Goal: Find specific page/section: Find specific page/section

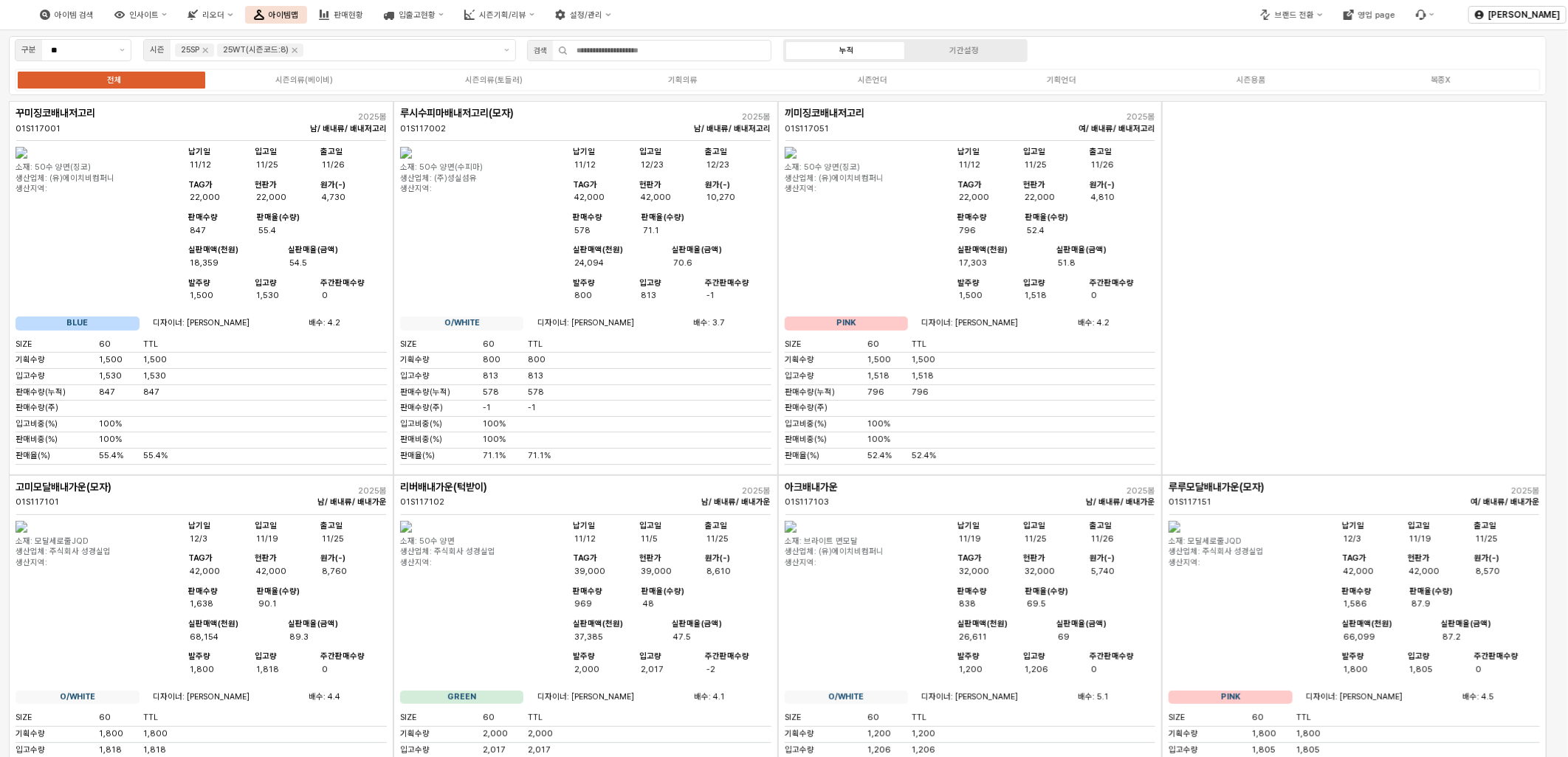
click at [1280, 341] on div "App Frame" at bounding box center [1354, 288] width 385 height 374
click at [1282, 10] on div "브랜드 전환" at bounding box center [1295, 15] width 39 height 9
click at [1282, 69] on div "디즈니" at bounding box center [1311, 65] width 91 height 11
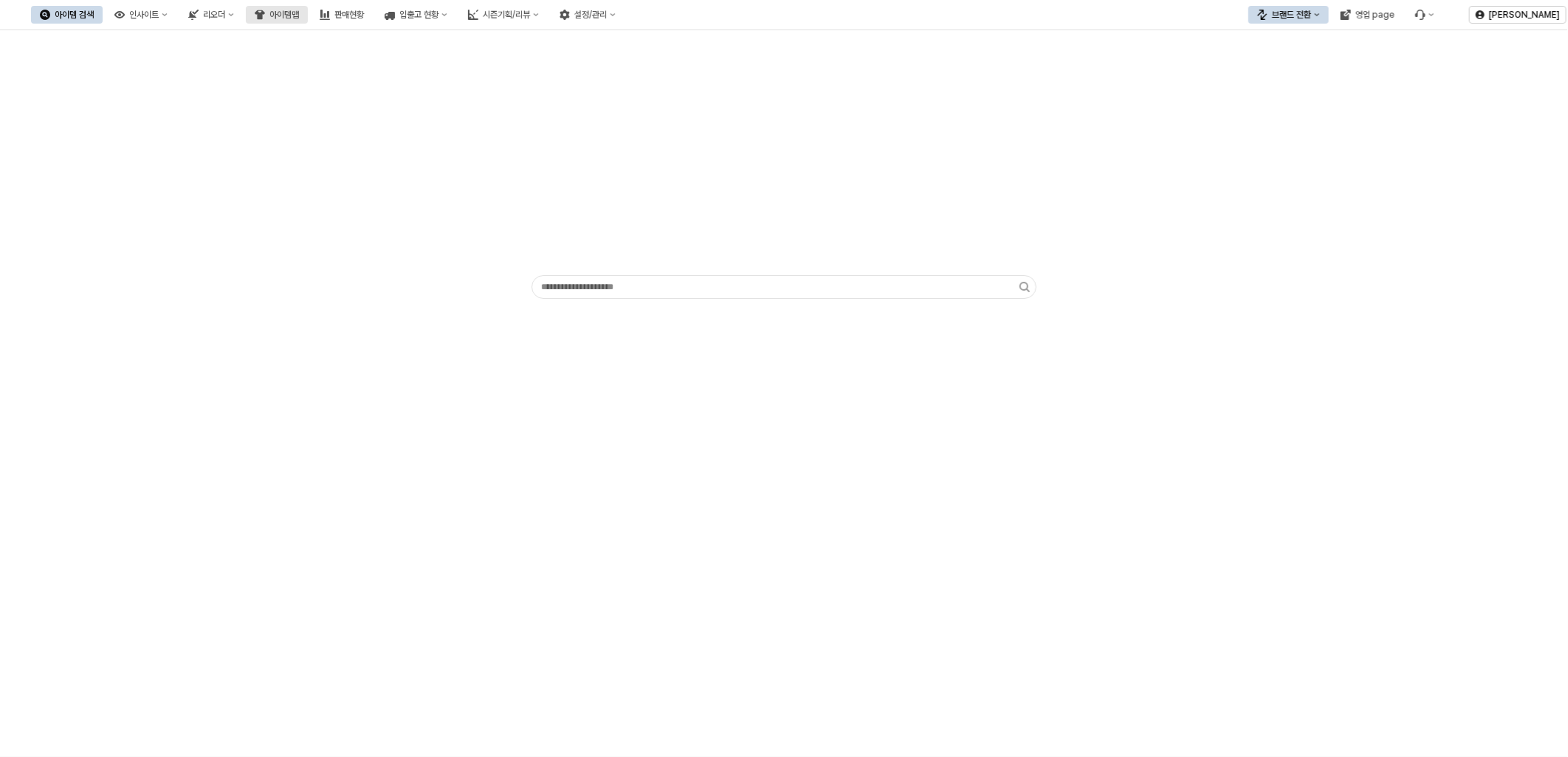
click at [299, 12] on div "아이템맵" at bounding box center [284, 14] width 30 height 10
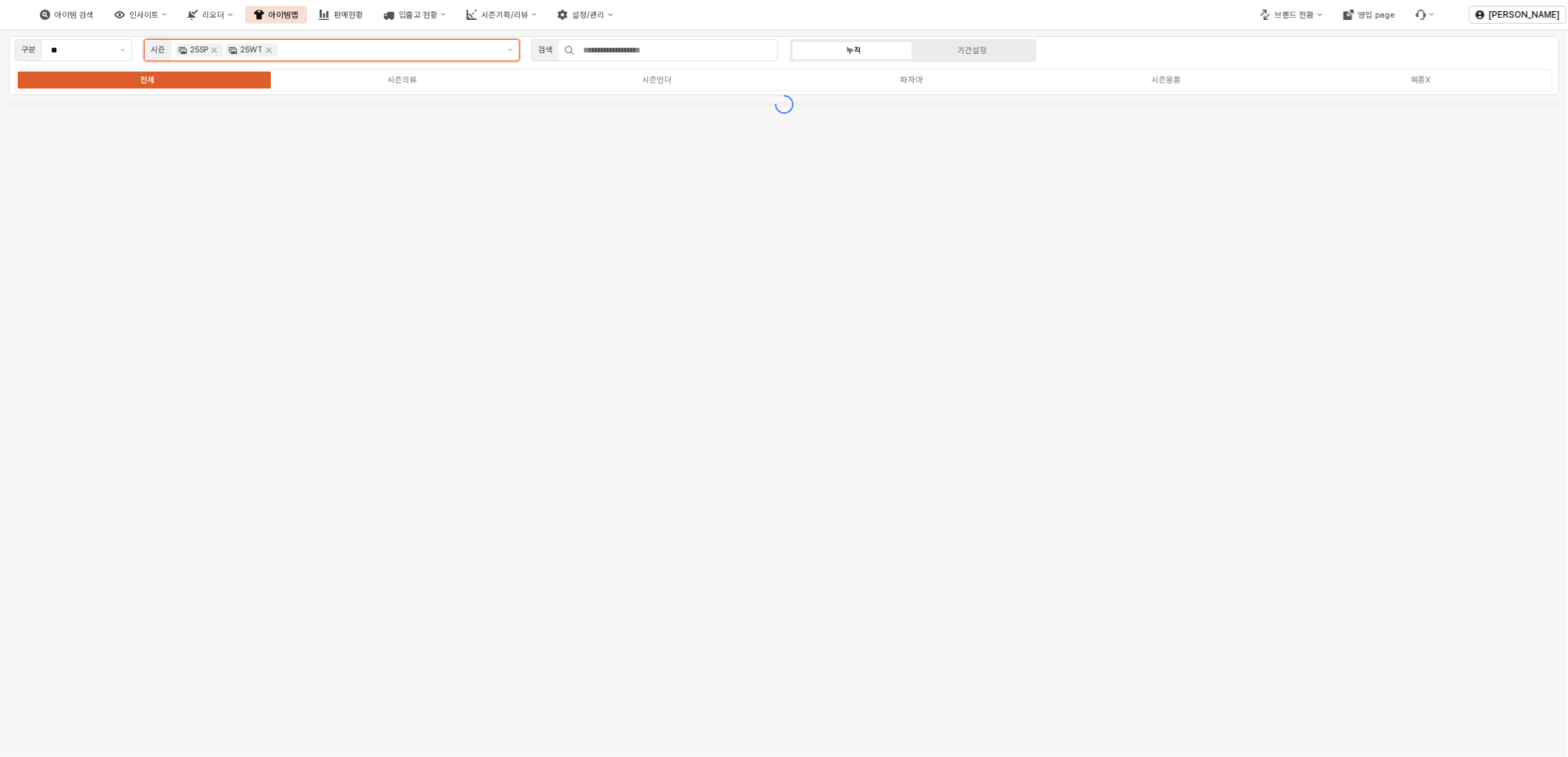
click at [215, 56] on div "25SP" at bounding box center [199, 50] width 47 height 13
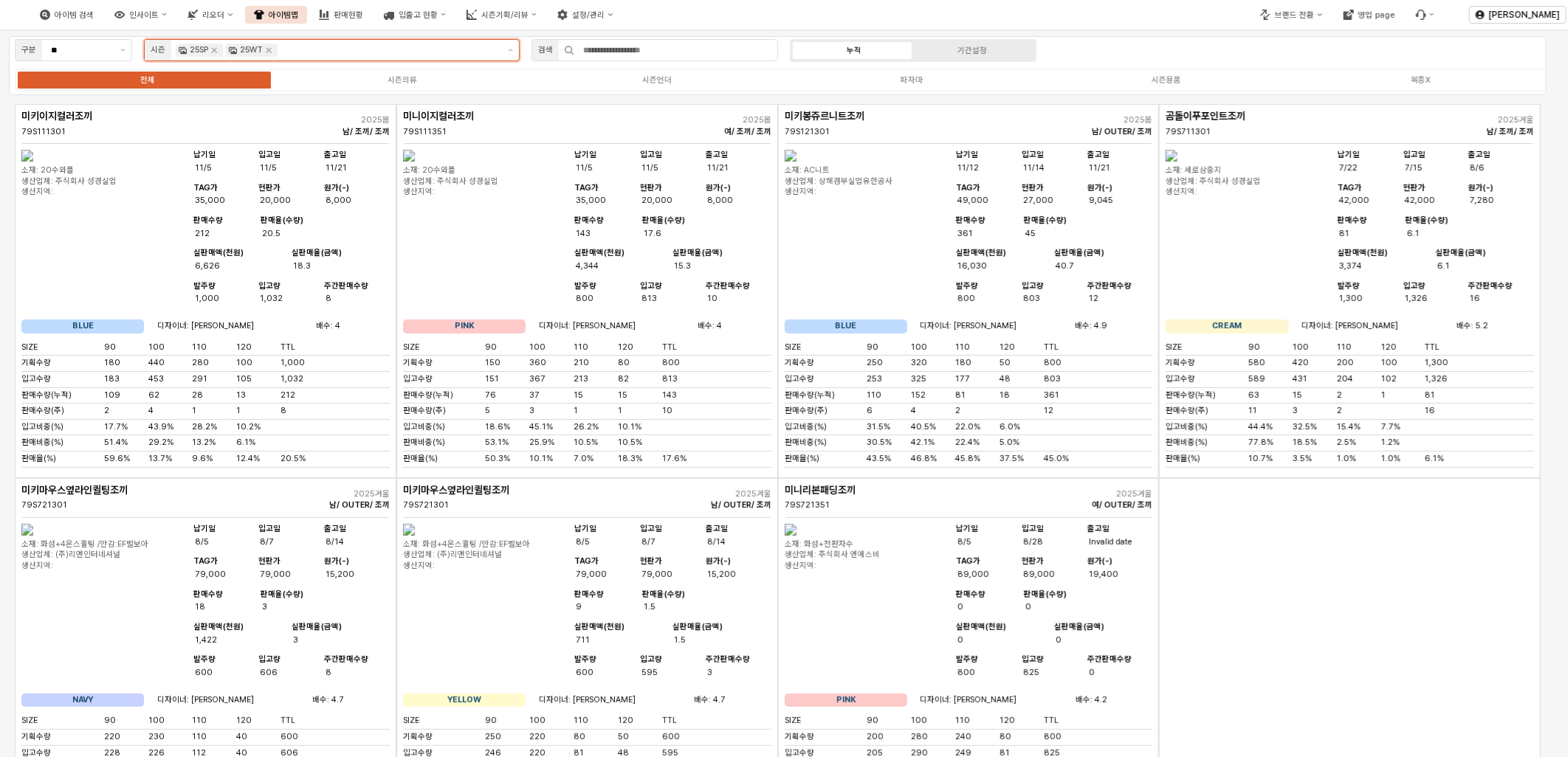
click at [215, 56] on div "25SP" at bounding box center [199, 50] width 47 height 13
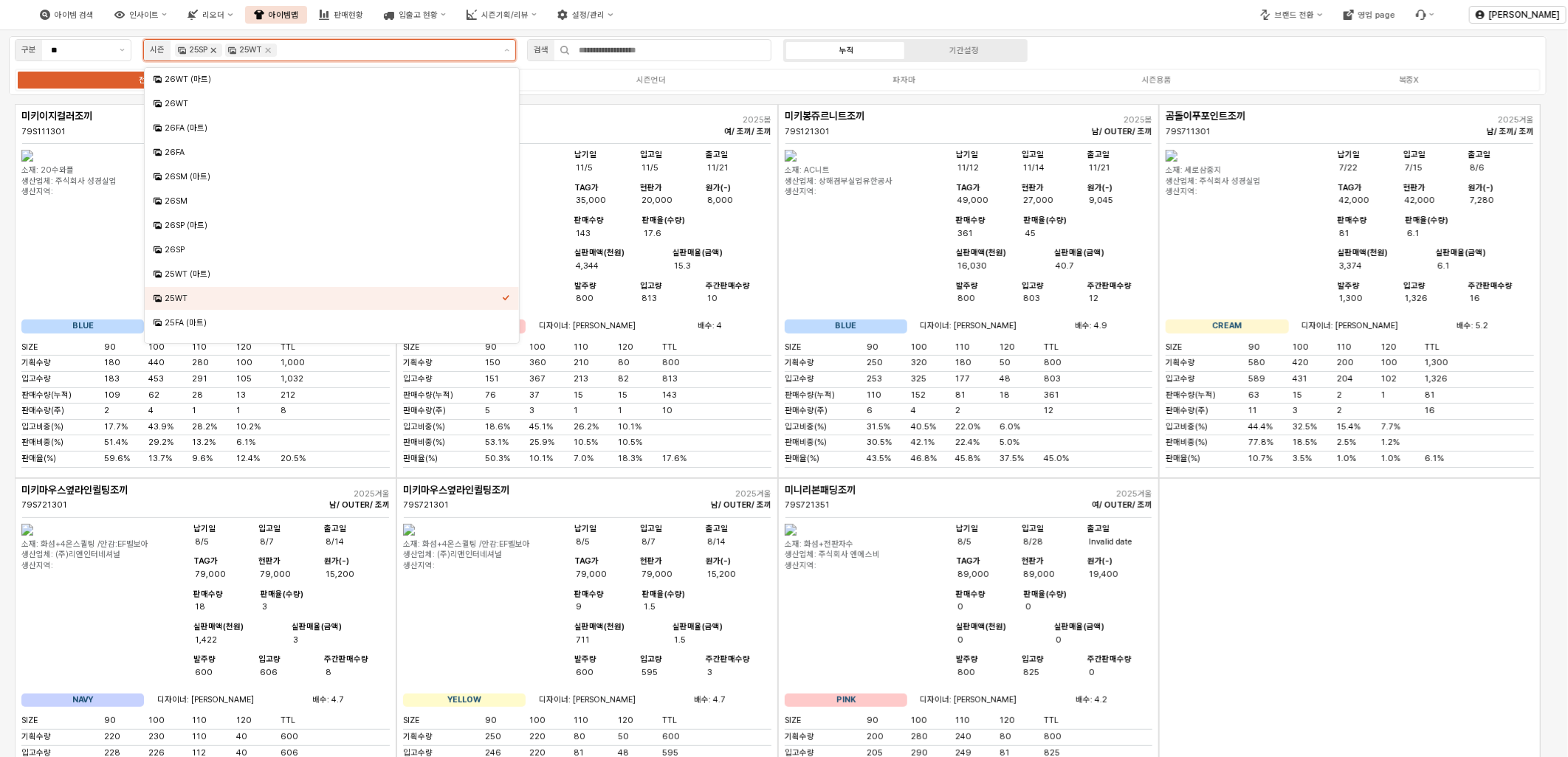
scroll to position [113, 0]
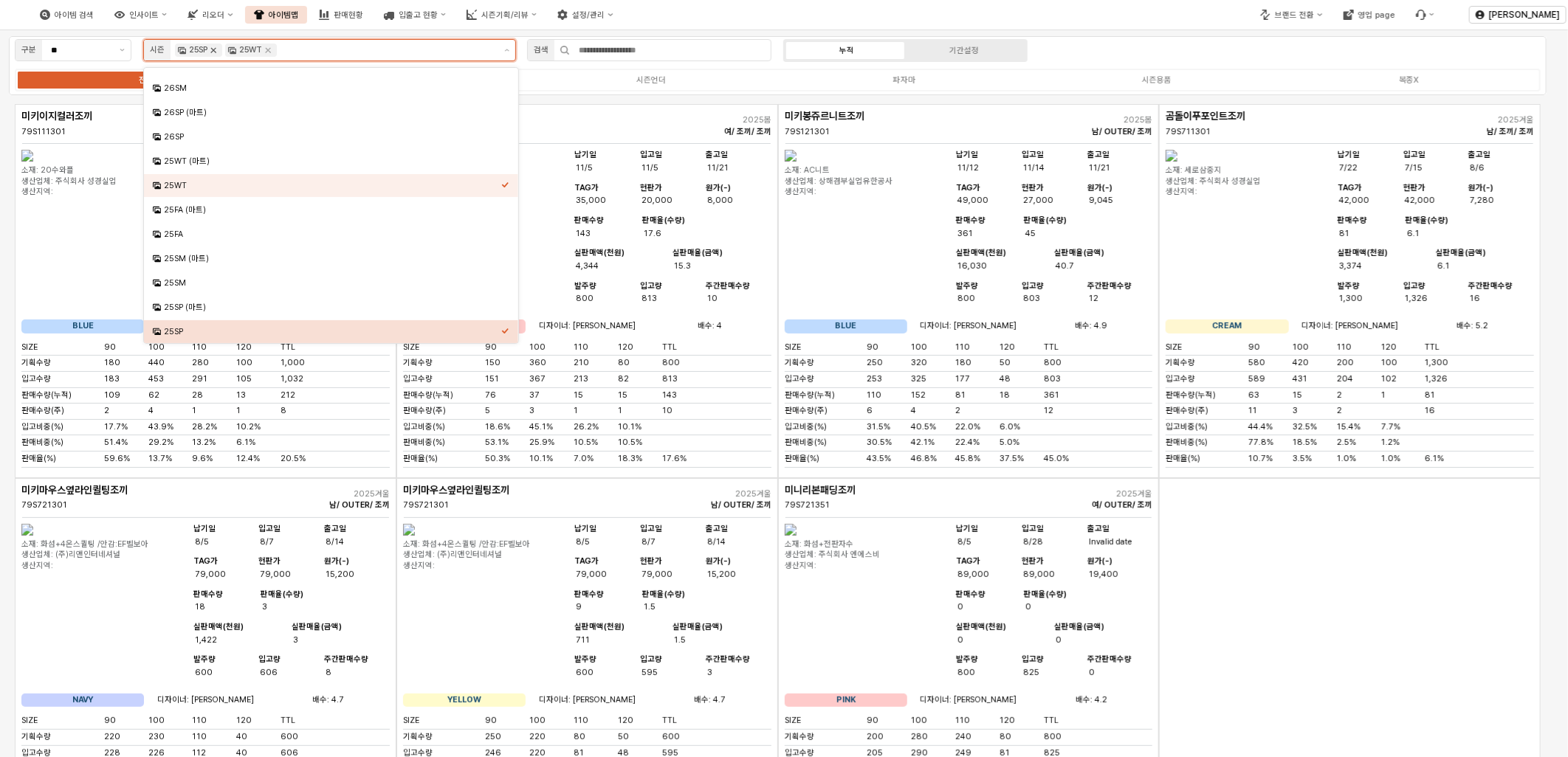
click at [208, 45] on icon "Remove 25SP" at bounding box center [213, 50] width 12 height 12
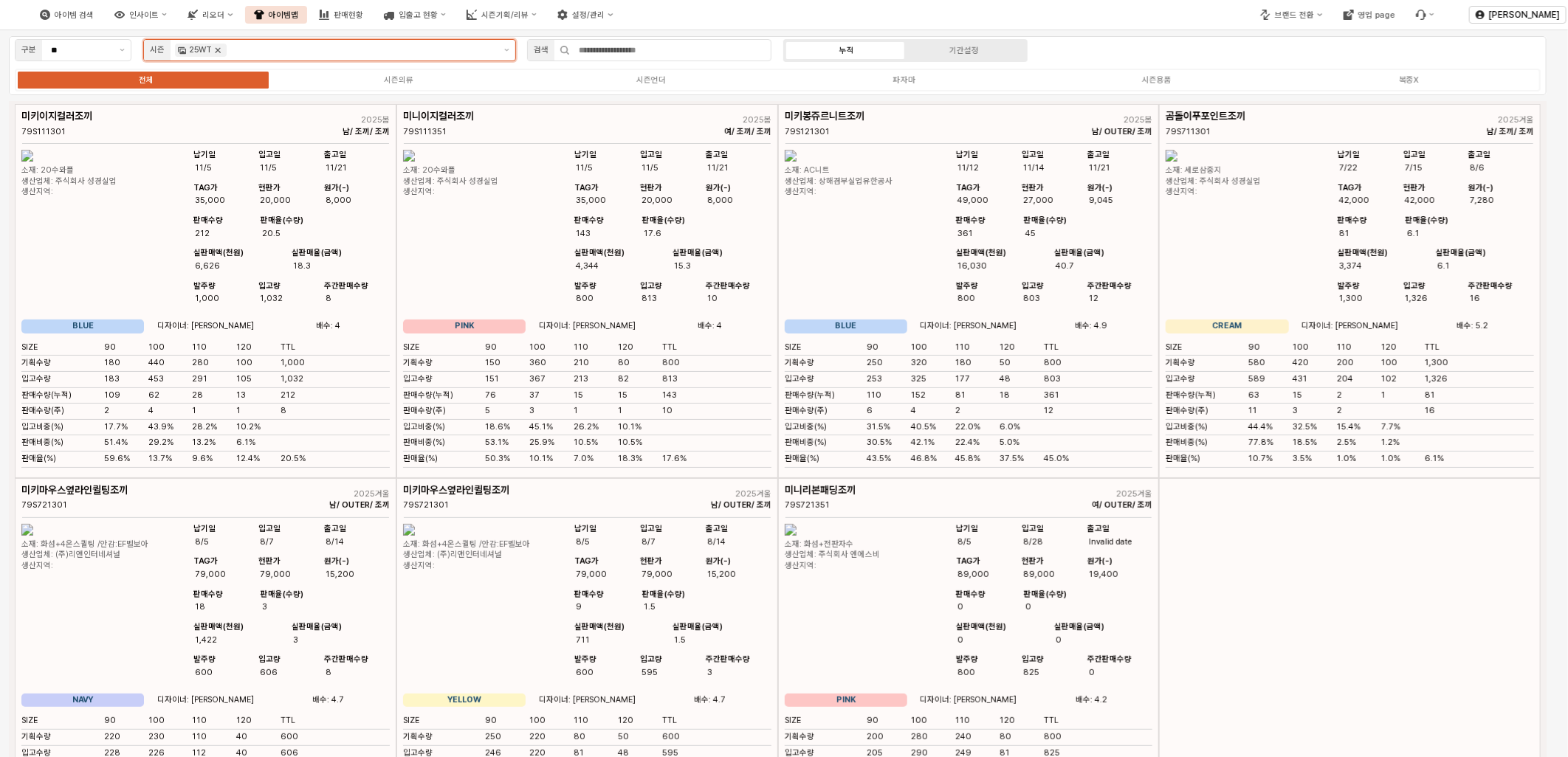
click at [219, 49] on icon "Remove 25WT" at bounding box center [218, 50] width 12 height 12
click at [217, 49] on input "App Frame" at bounding box center [337, 50] width 316 height 13
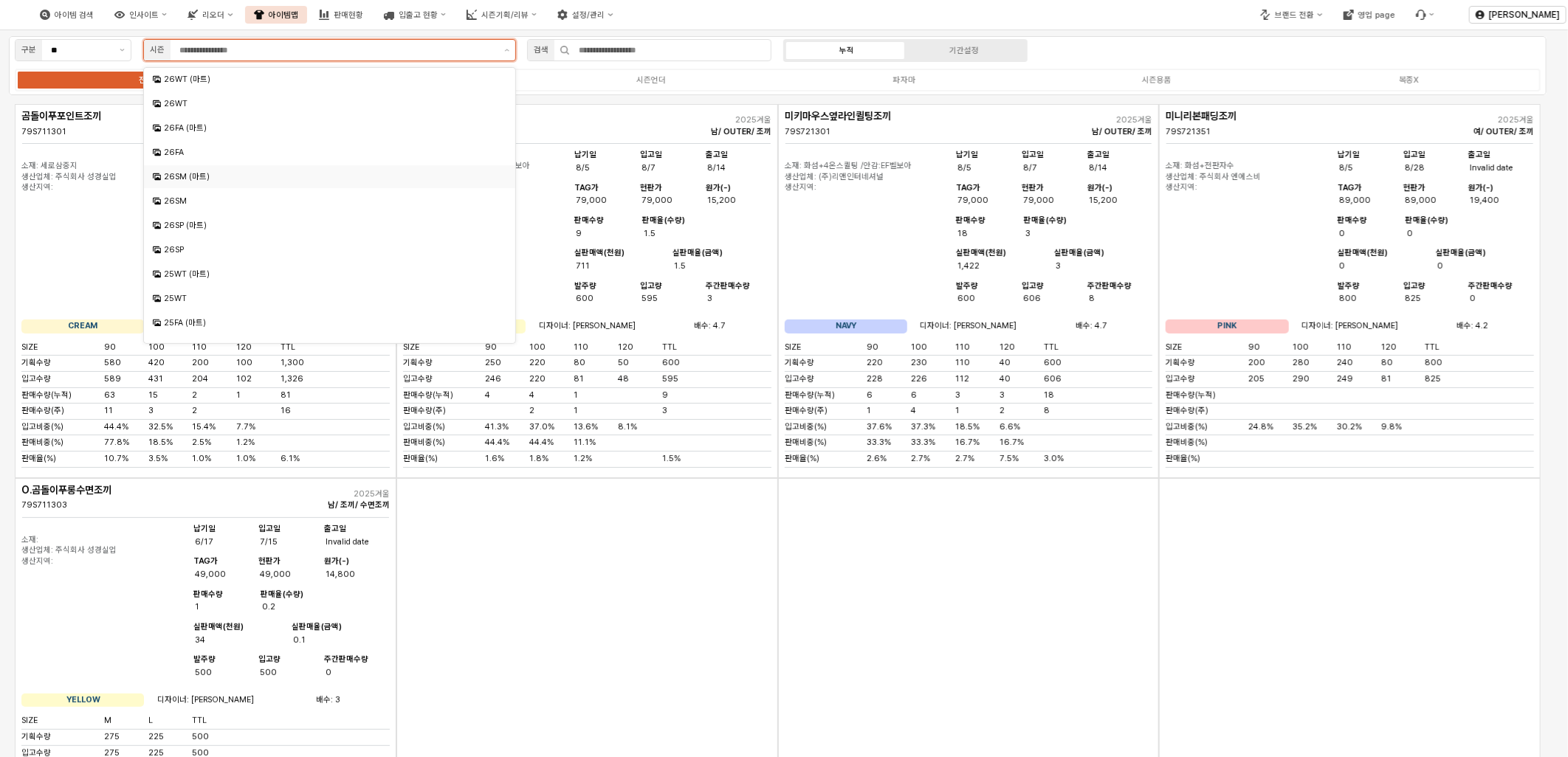
click at [222, 178] on div "26SM (마트)" at bounding box center [331, 177] width 334 height 11
click at [222, 200] on div "26SM" at bounding box center [331, 201] width 334 height 11
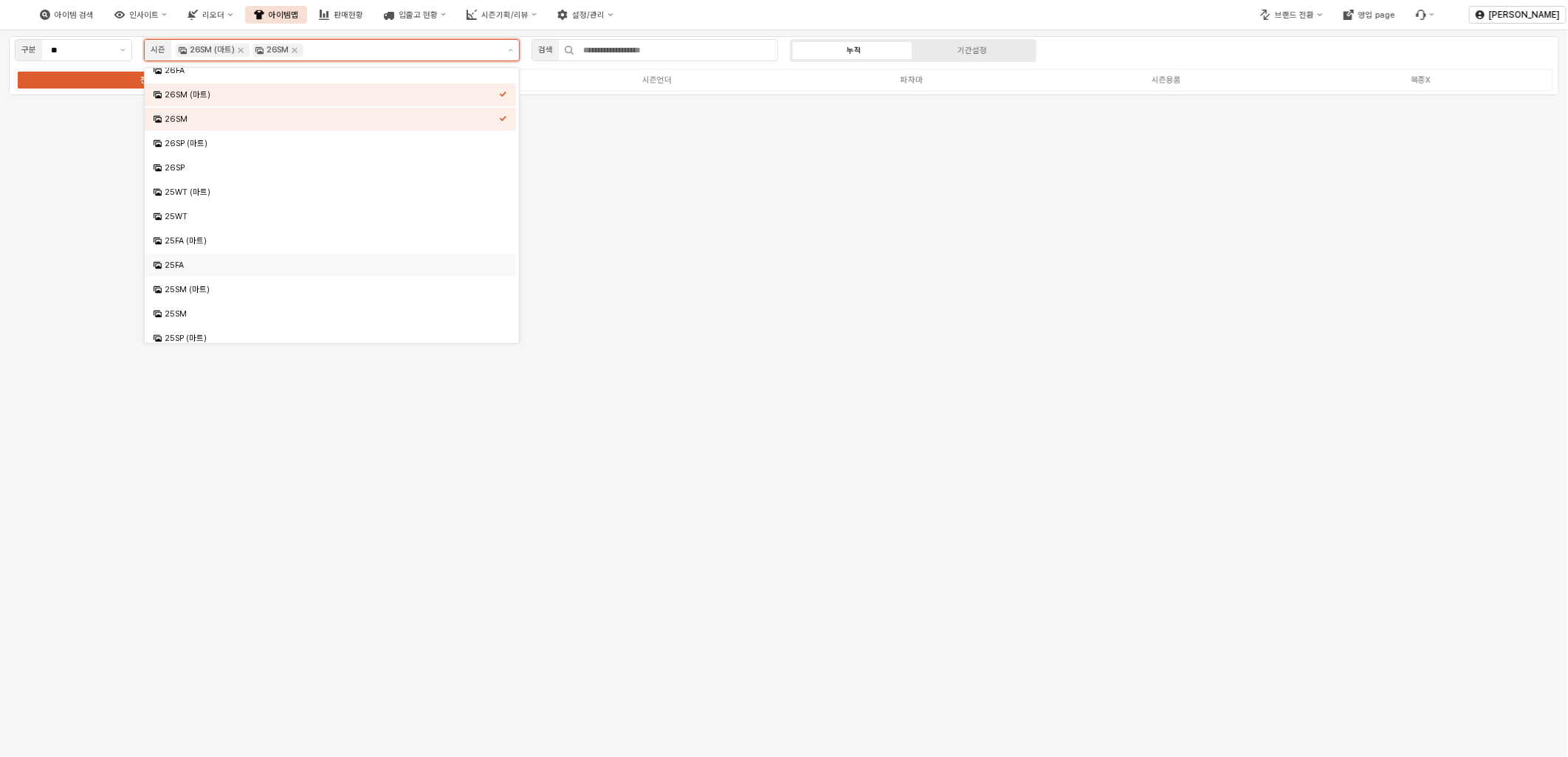
scroll to position [164, 0]
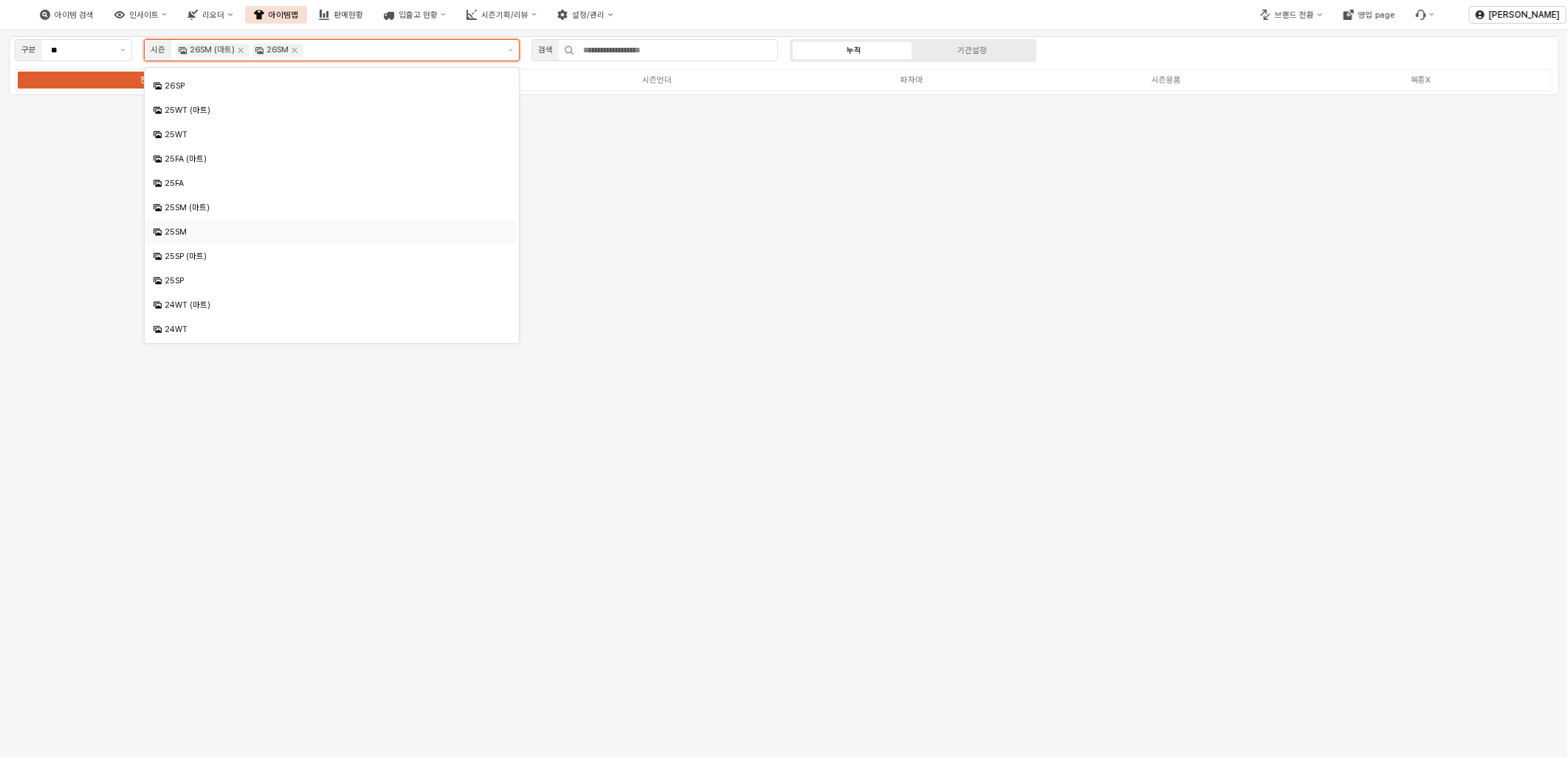
click at [219, 239] on div "25SM" at bounding box center [326, 233] width 345 height 14
click at [219, 211] on div "25SM (마트)" at bounding box center [331, 207] width 334 height 11
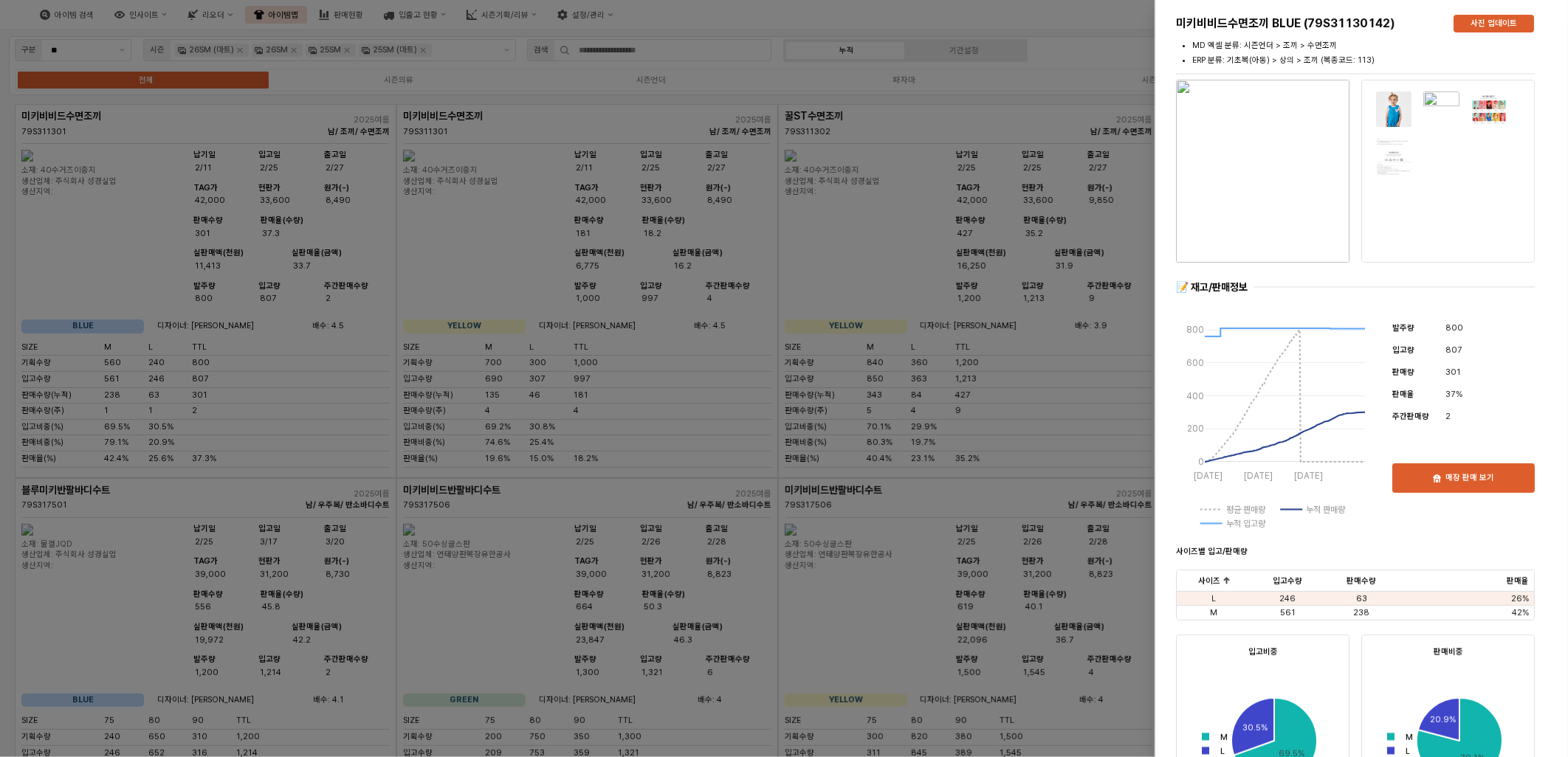
click at [234, 419] on div at bounding box center [784, 378] width 1568 height 757
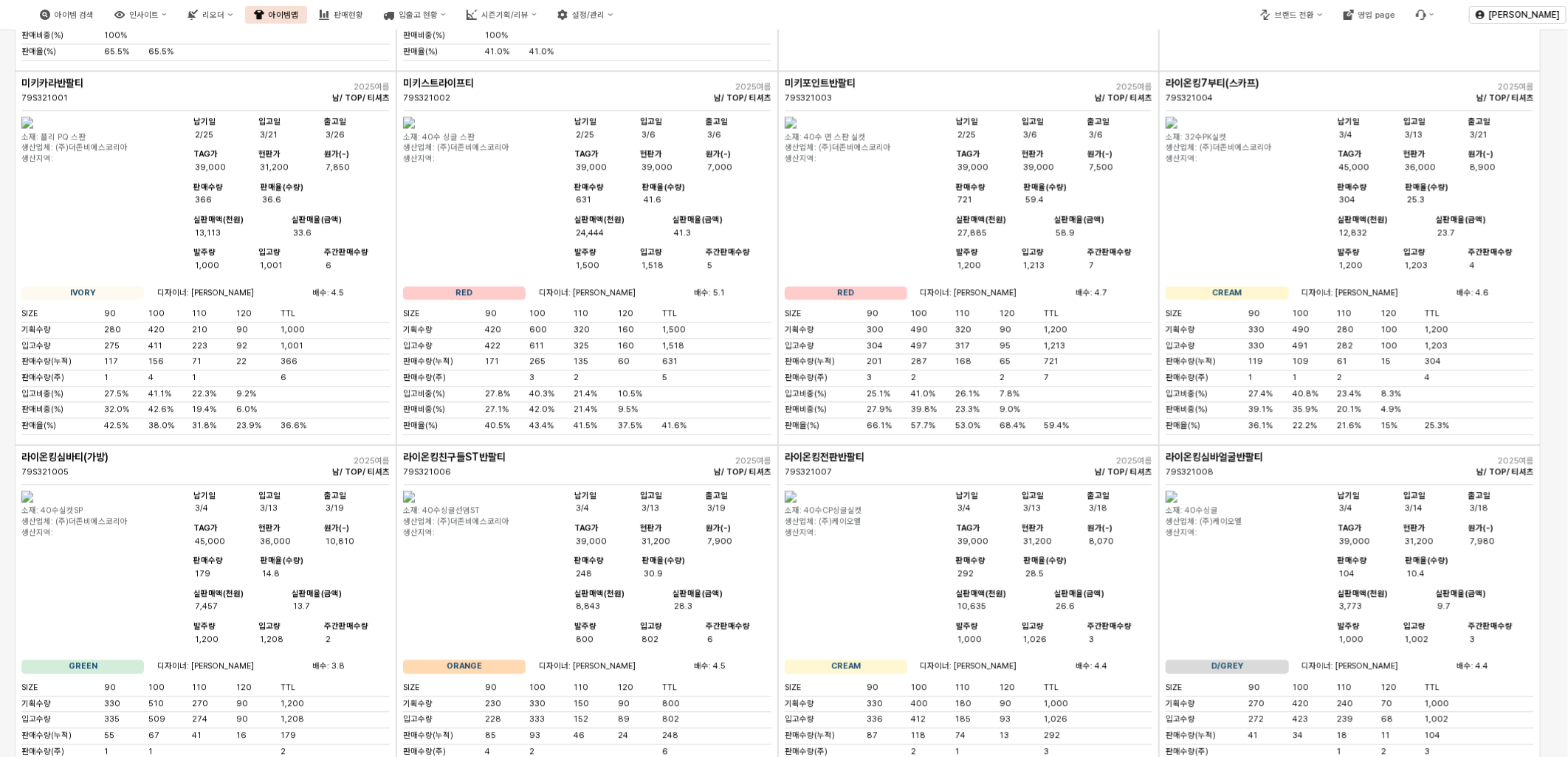
scroll to position [5658, 0]
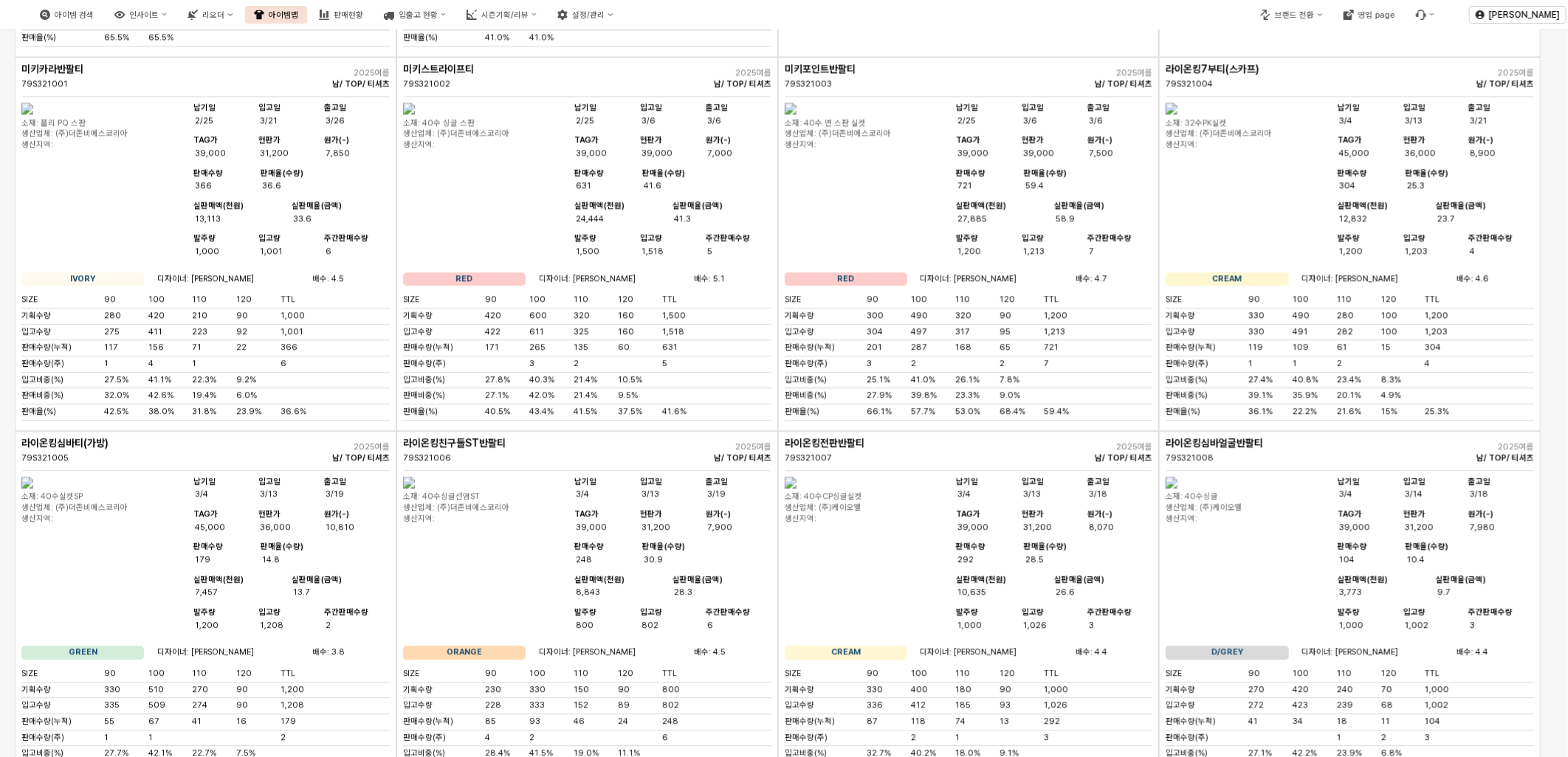
drag, startPoint x: 682, startPoint y: 522, endPoint x: 74, endPoint y: 267, distance: 659.3
drag, startPoint x: 629, startPoint y: 503, endPoint x: 1012, endPoint y: 527, distance: 383.8
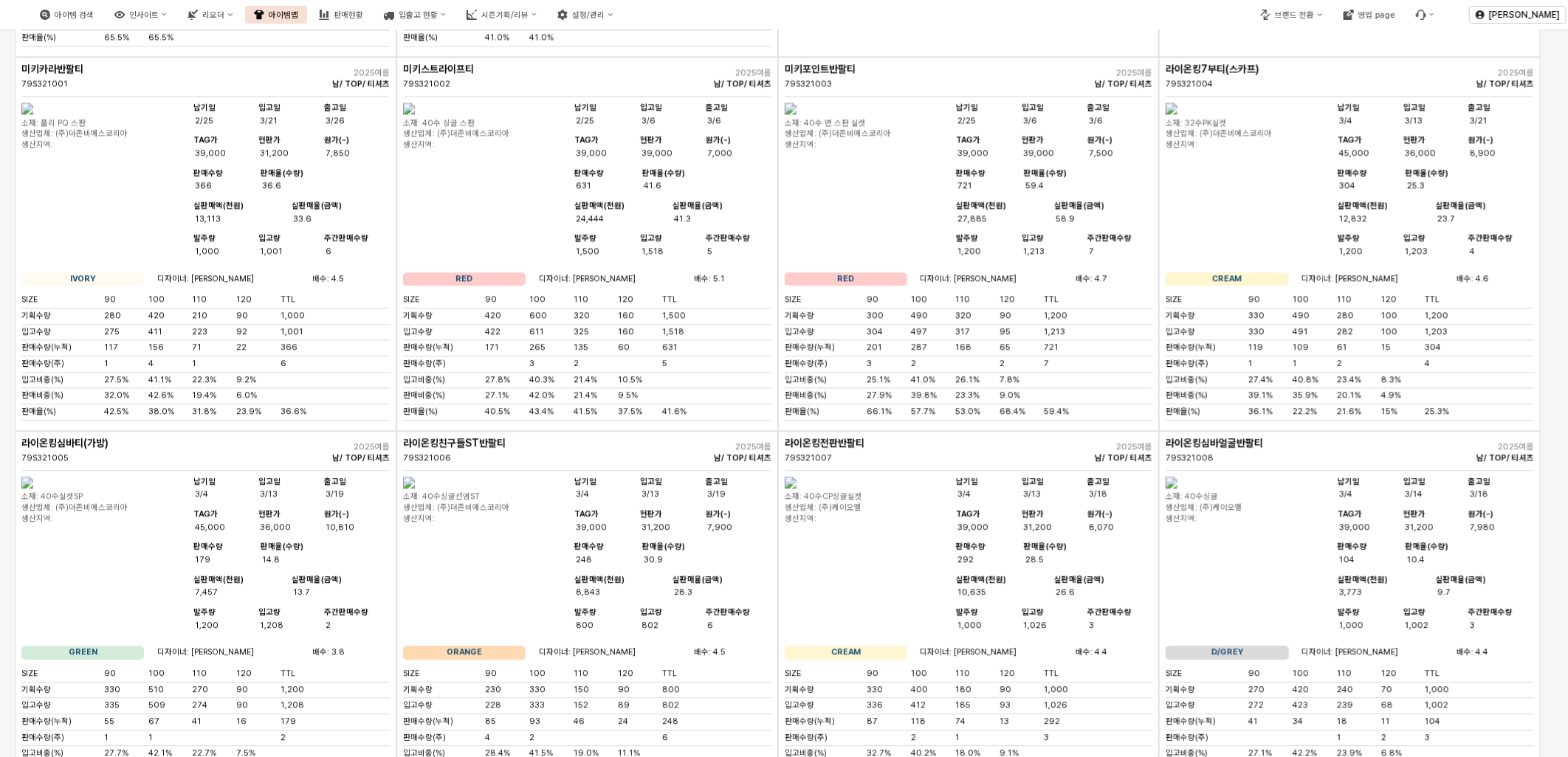
drag, startPoint x: 835, startPoint y: 508, endPoint x: 960, endPoint y: 409, distance: 159.5
drag, startPoint x: 873, startPoint y: 483, endPoint x: 735, endPoint y: 468, distance: 138.8
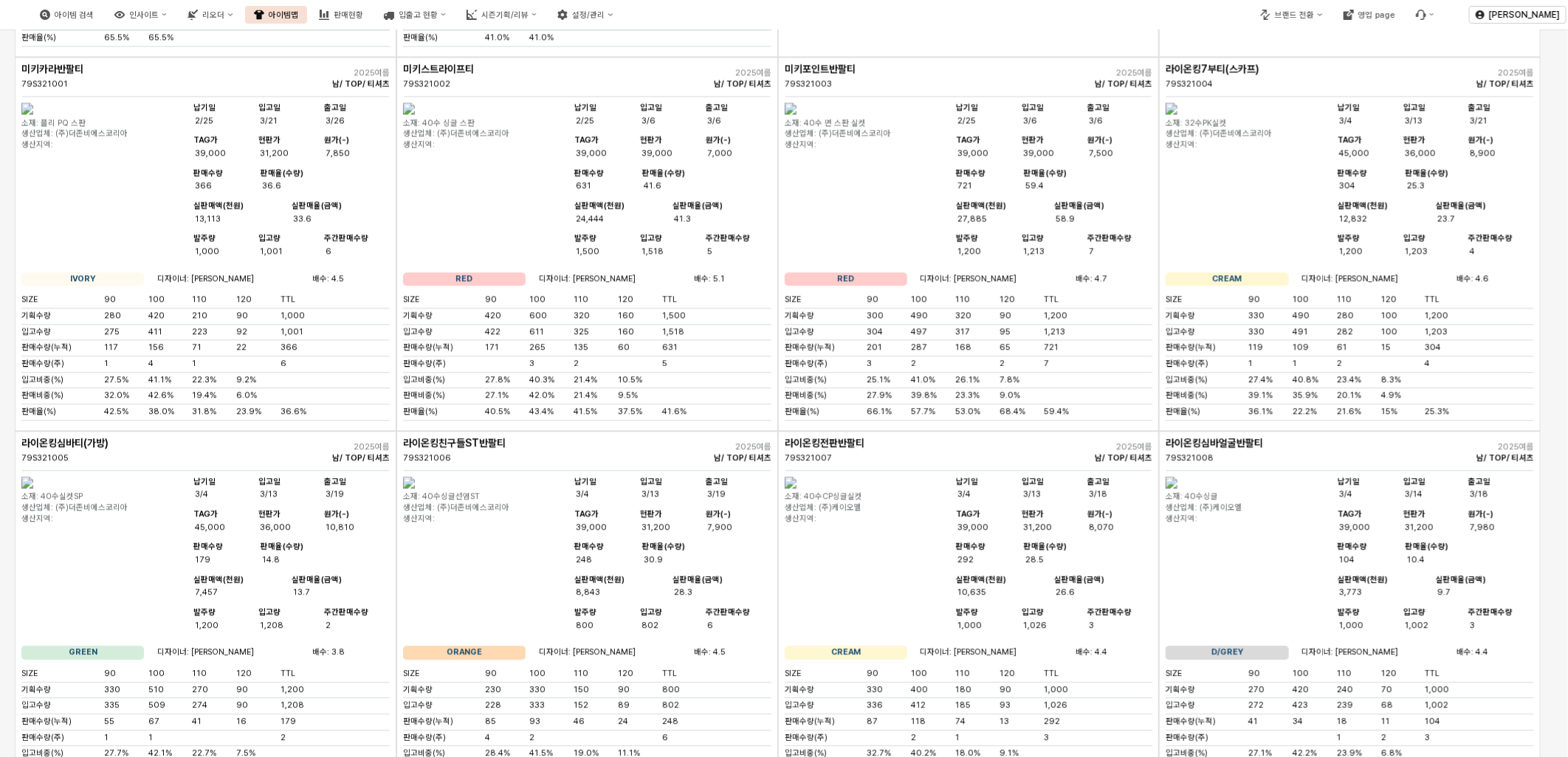
drag, startPoint x: 735, startPoint y: 468, endPoint x: 790, endPoint y: 453, distance: 57.0
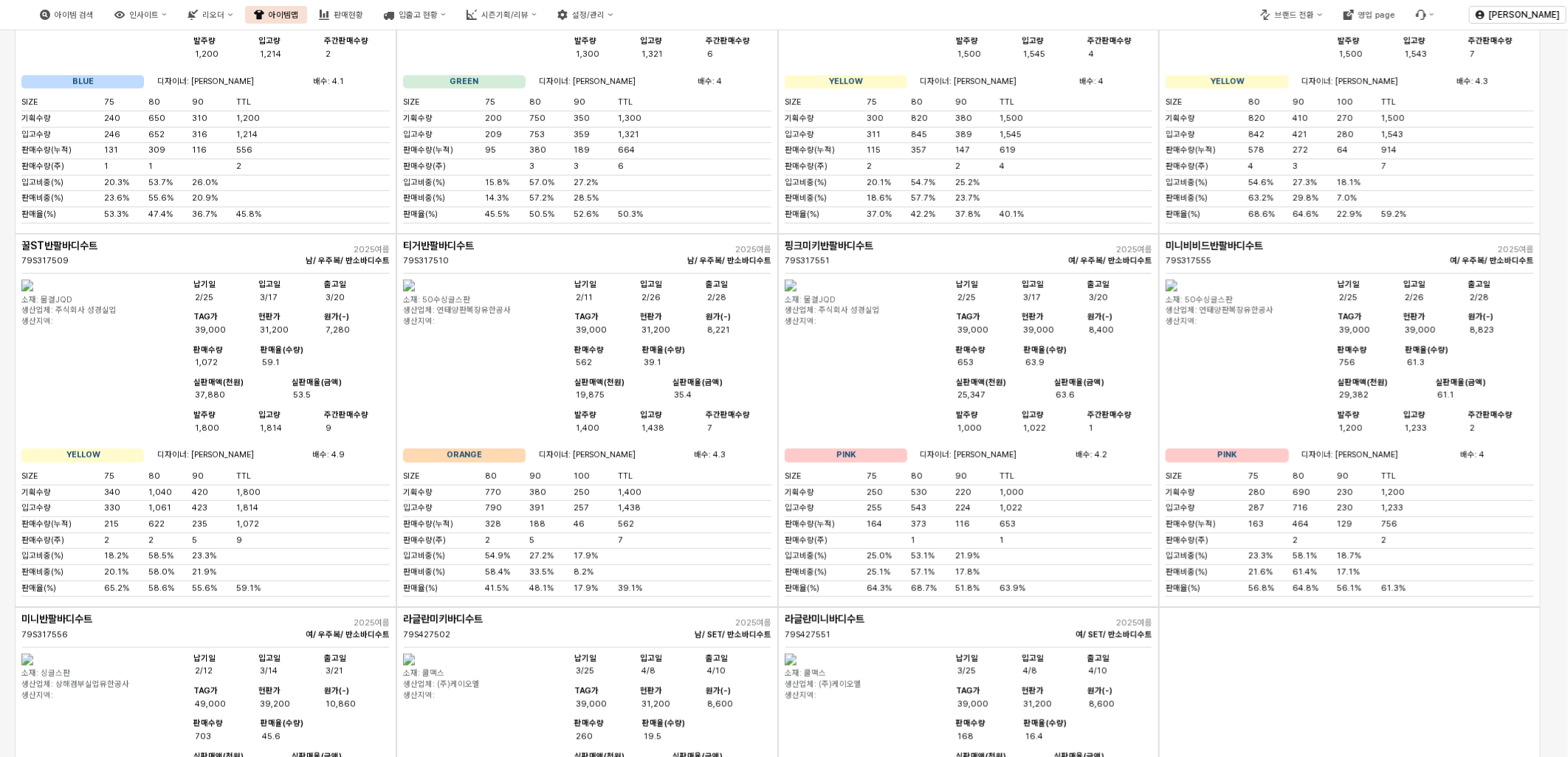
scroll to position [0, 0]
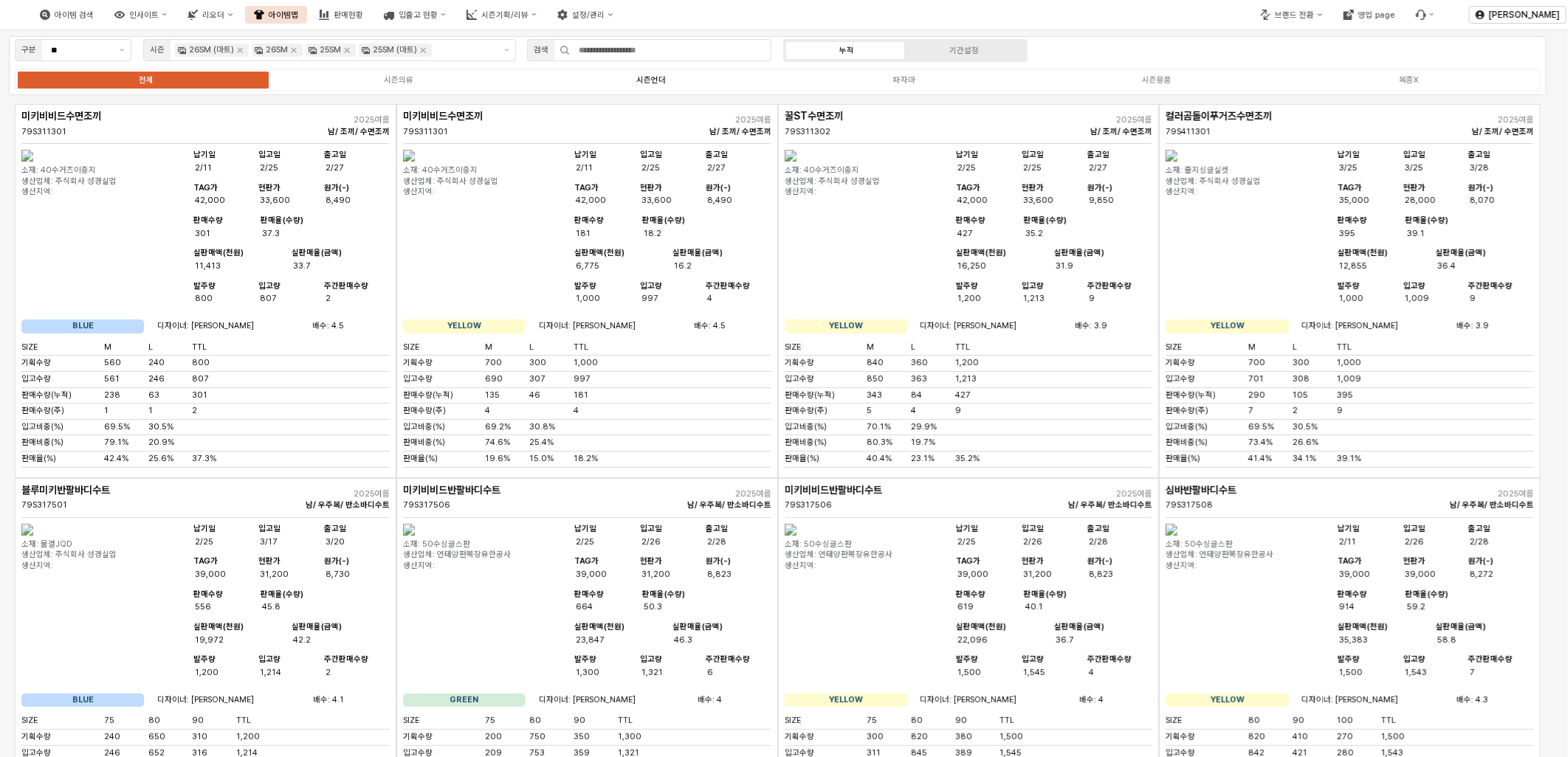
click at [690, 78] on label "시즌언더" at bounding box center [651, 80] width 252 height 13
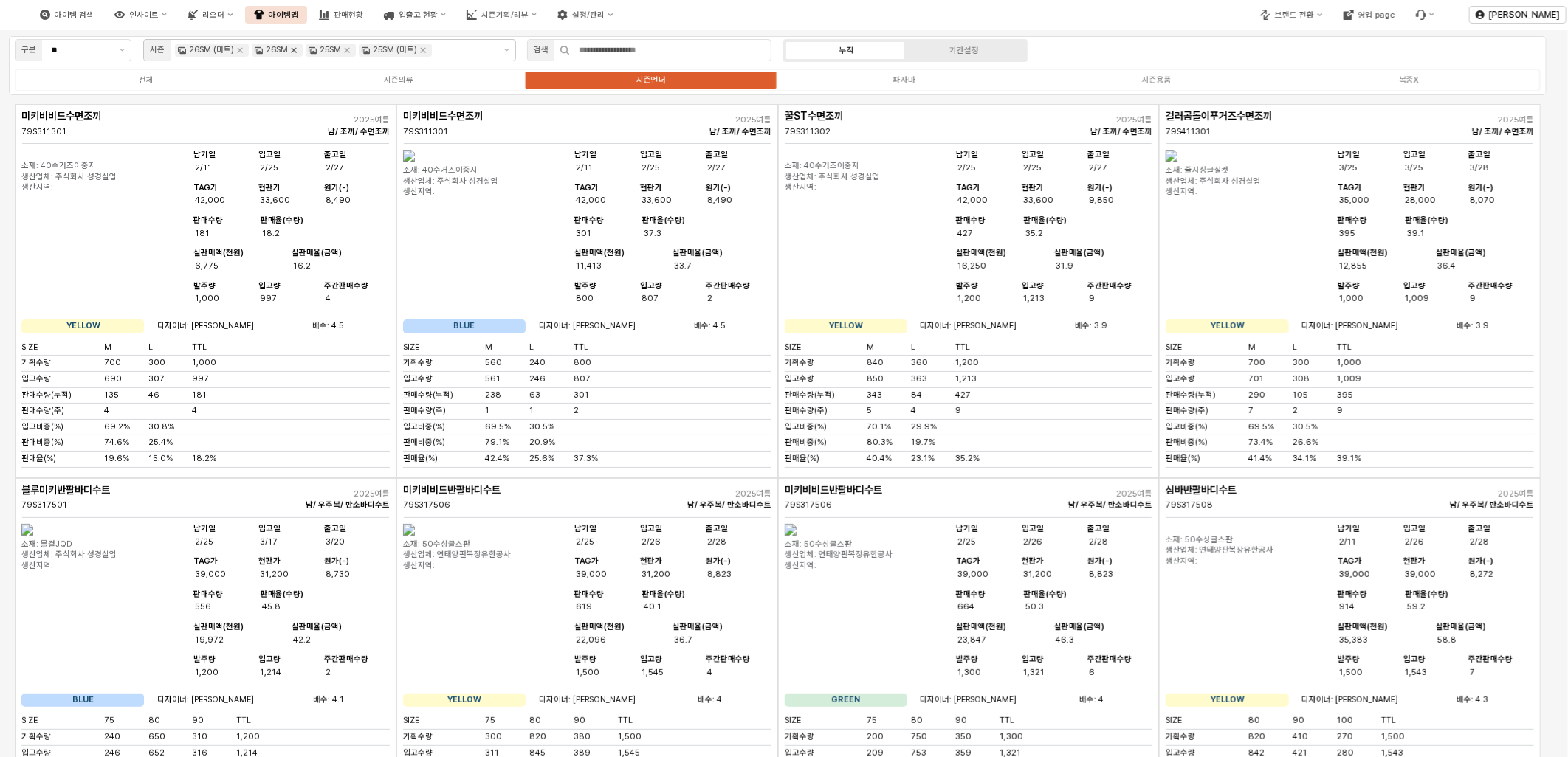
click at [291, 46] on icon "Remove 26SM" at bounding box center [294, 50] width 12 height 12
click at [291, 46] on icon "Remove 25SM" at bounding box center [293, 50] width 12 height 12
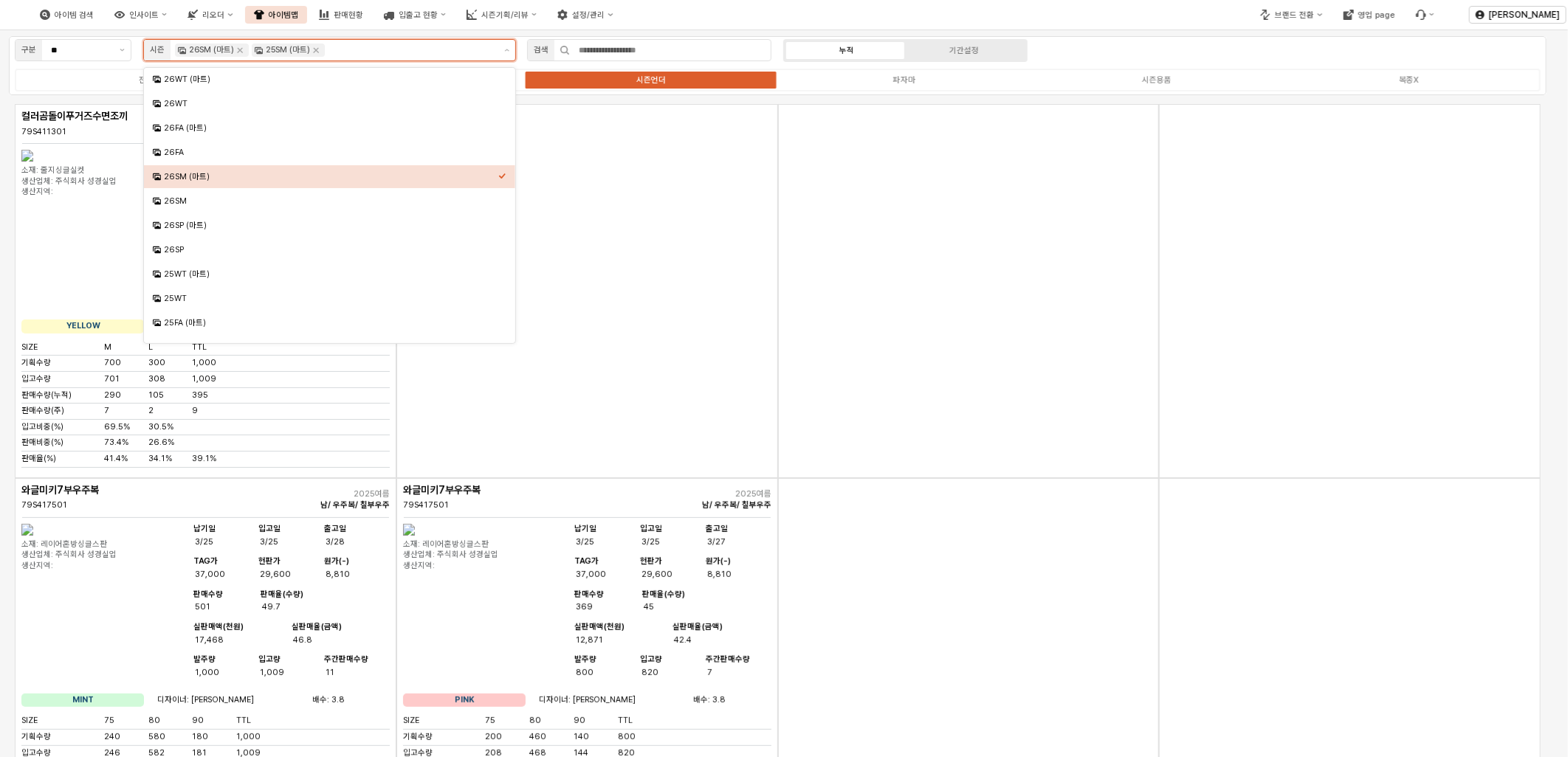
click at [367, 47] on input "App Frame" at bounding box center [411, 50] width 166 height 13
click at [211, 209] on div "26SM" at bounding box center [330, 200] width 371 height 23
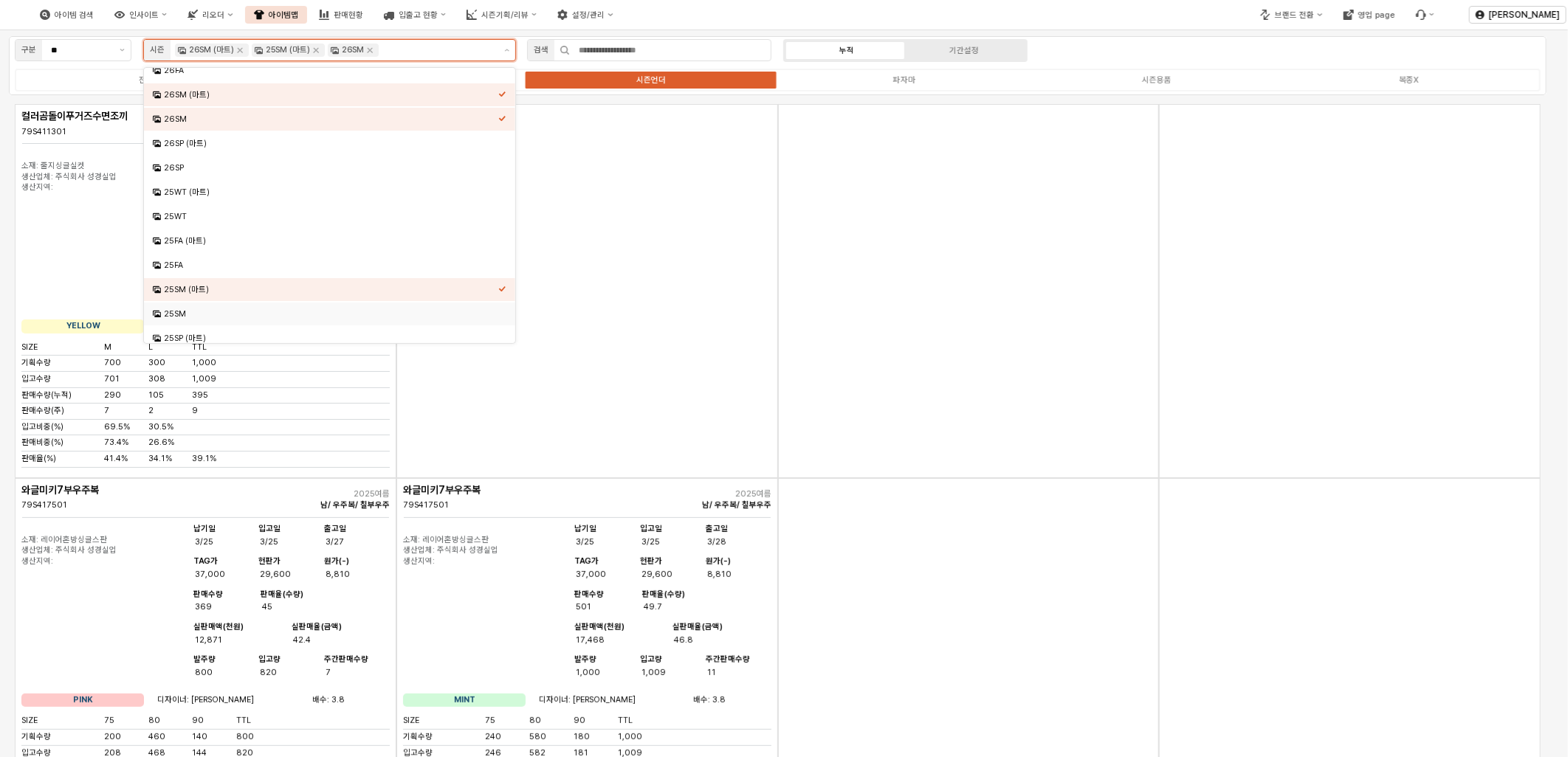
click at [226, 312] on div "25SM" at bounding box center [331, 314] width 334 height 11
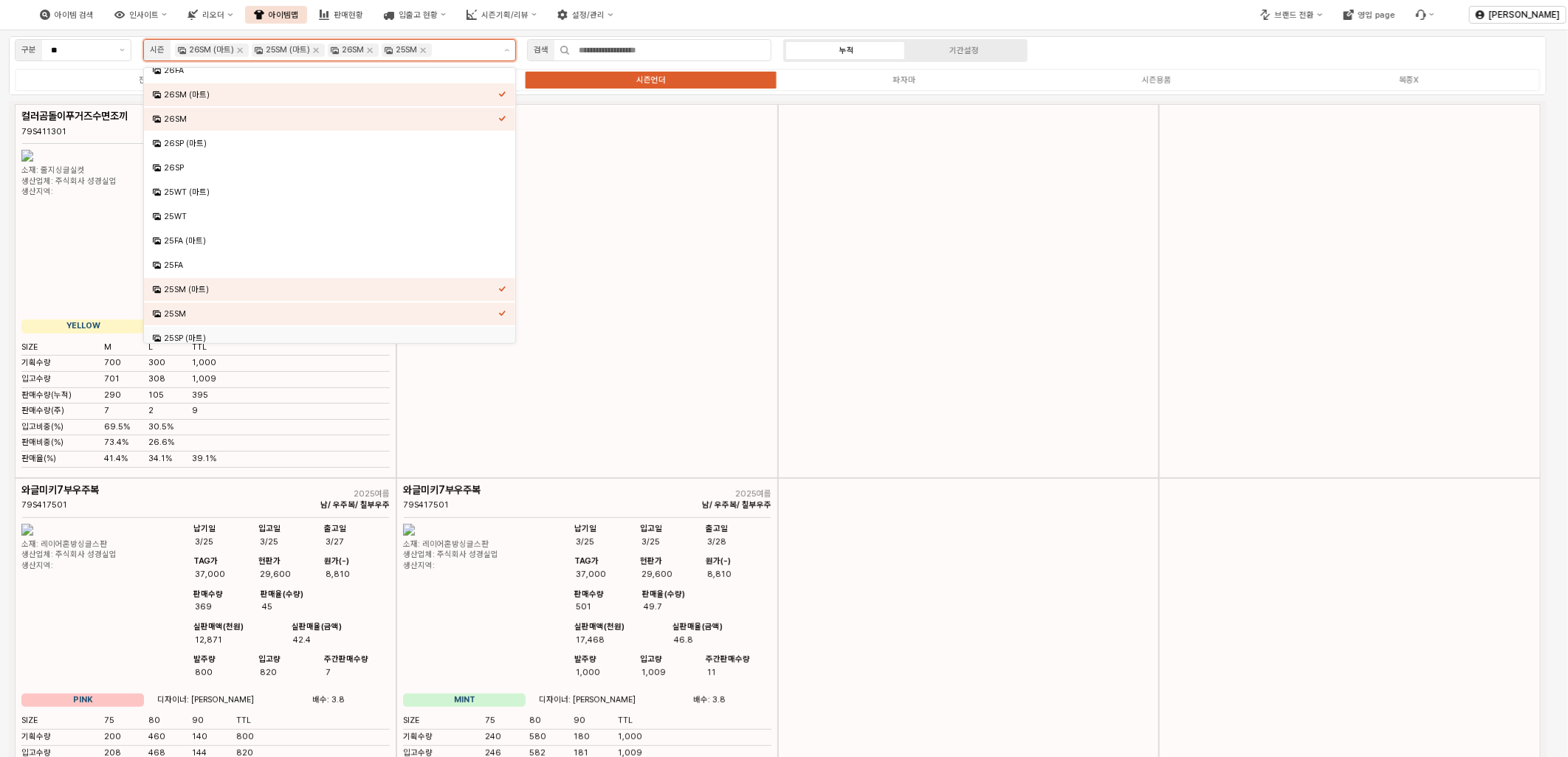
scroll to position [88, 0]
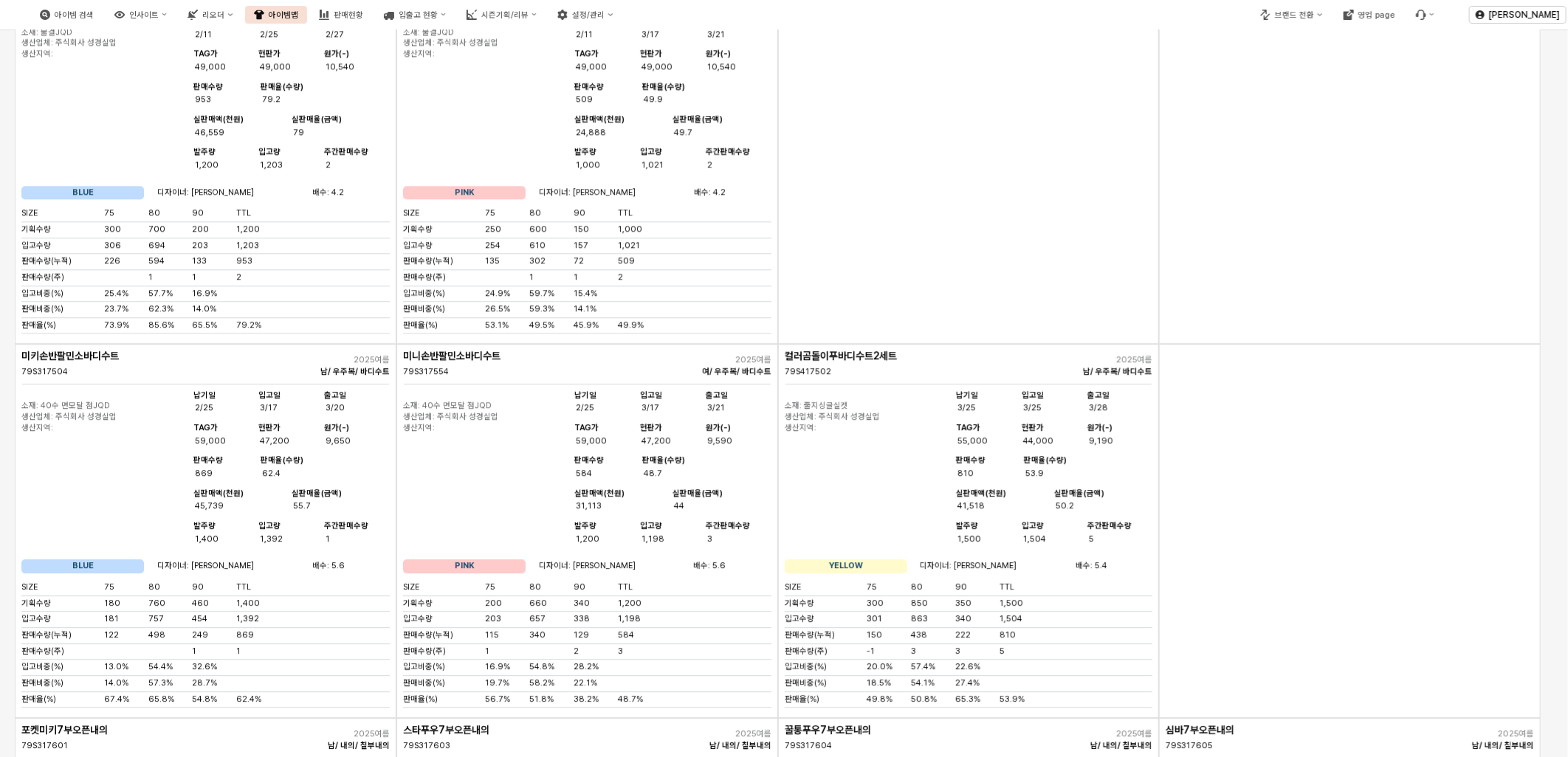
scroll to position [2788, 0]
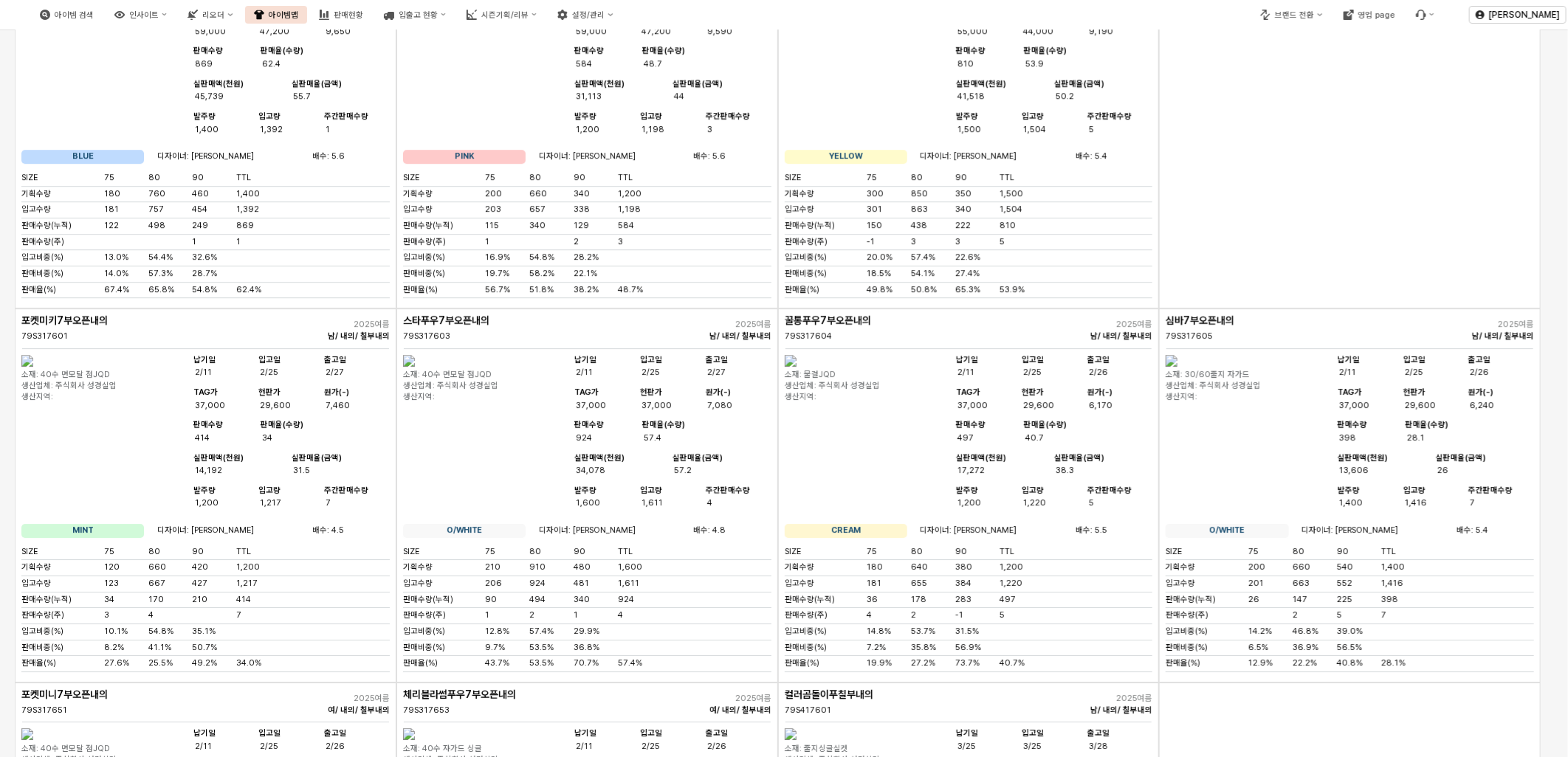
click at [1385, 308] on div "App Frame" at bounding box center [1349, 121] width 381 height 374
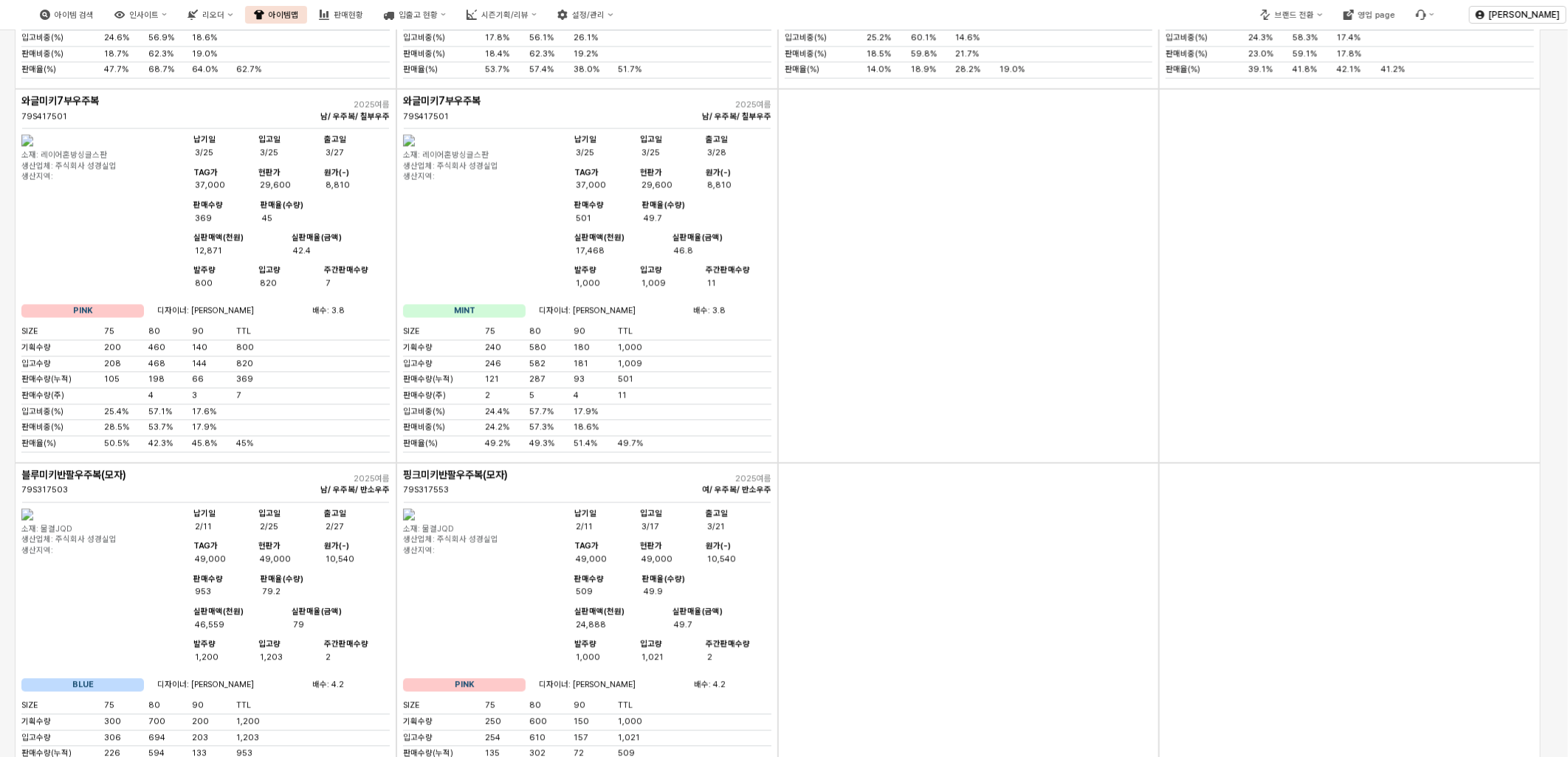
scroll to position [1558, 0]
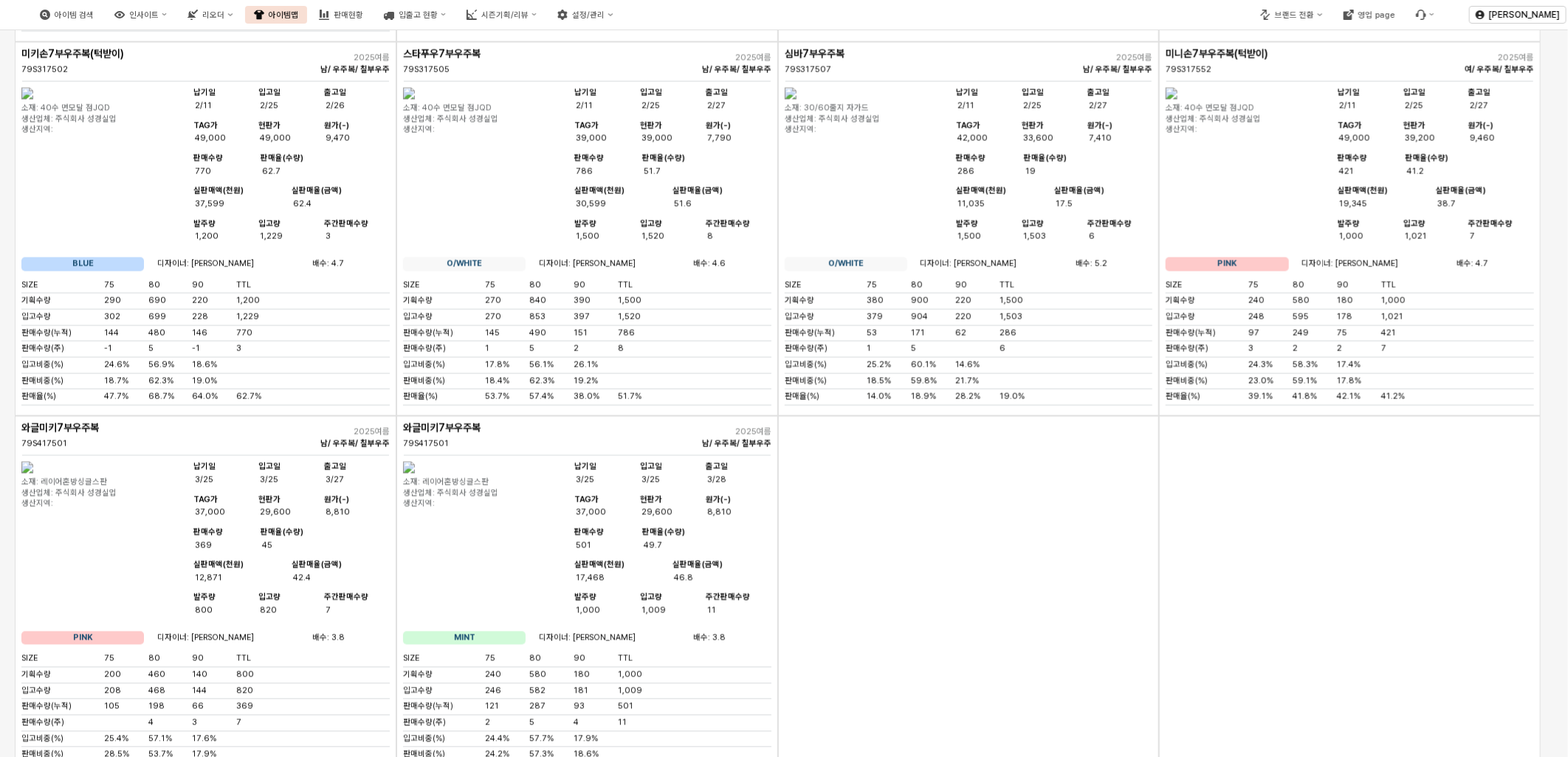
click at [895, 603] on div "App Frame" at bounding box center [969, 604] width 381 height 374
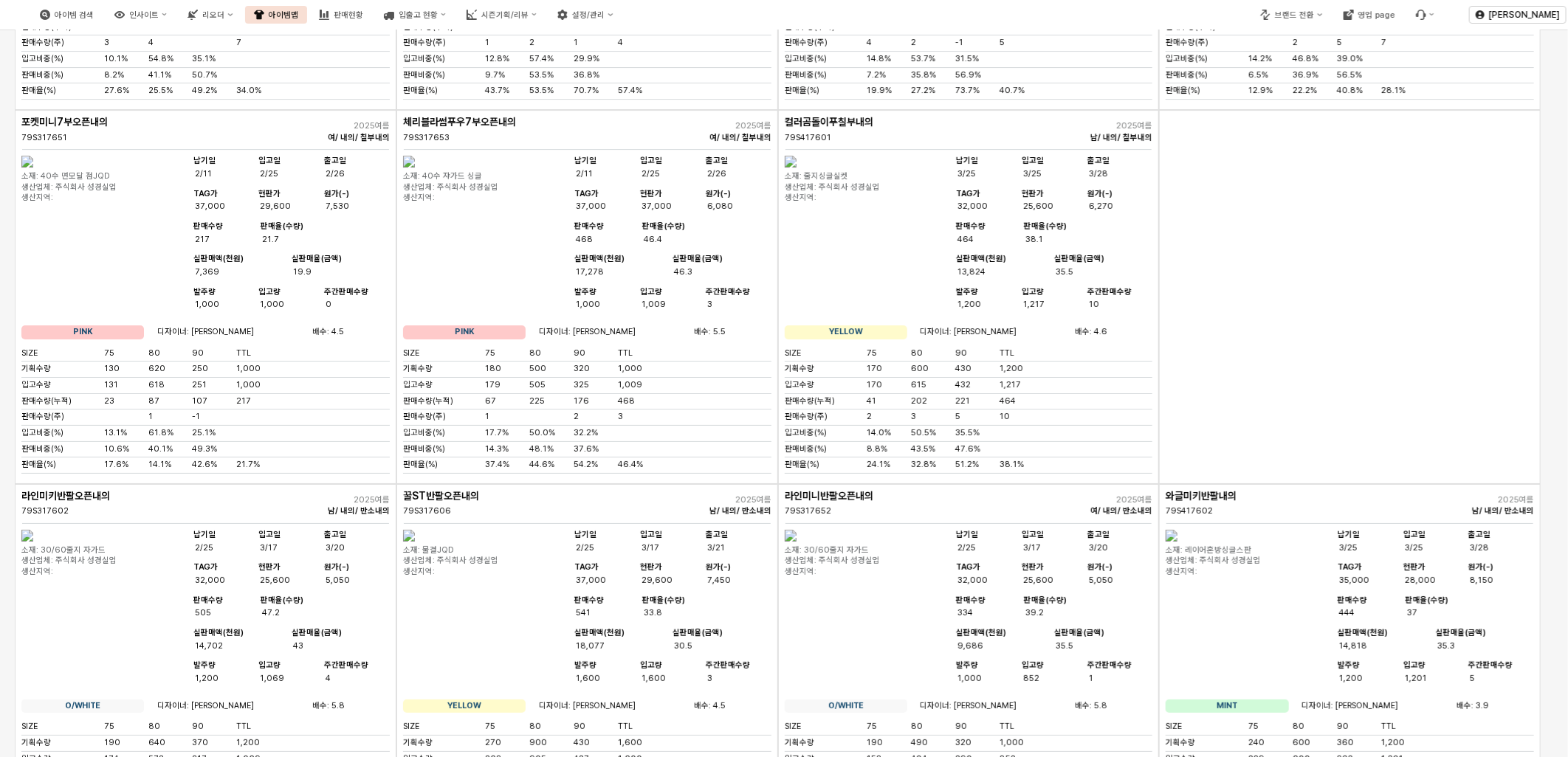
scroll to position [3361, 0]
drag, startPoint x: 1324, startPoint y: 534, endPoint x: 1318, endPoint y: 520, distance: 15.2
click at [1322, 483] on div "App Frame" at bounding box center [1349, 296] width 381 height 374
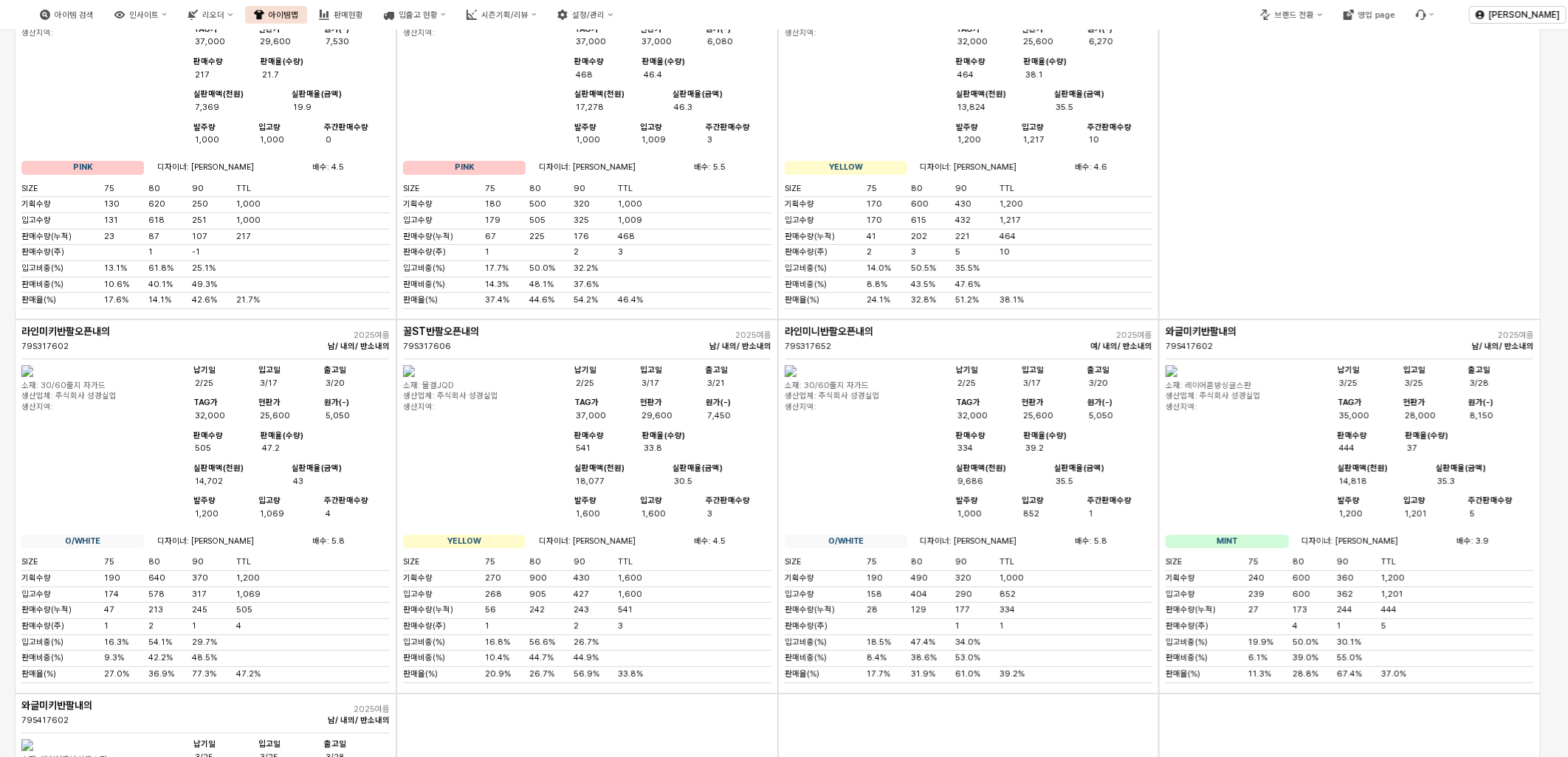
scroll to position [3525, 0]
click at [1046, 146] on div "입고량 1,217" at bounding box center [1055, 134] width 66 height 23
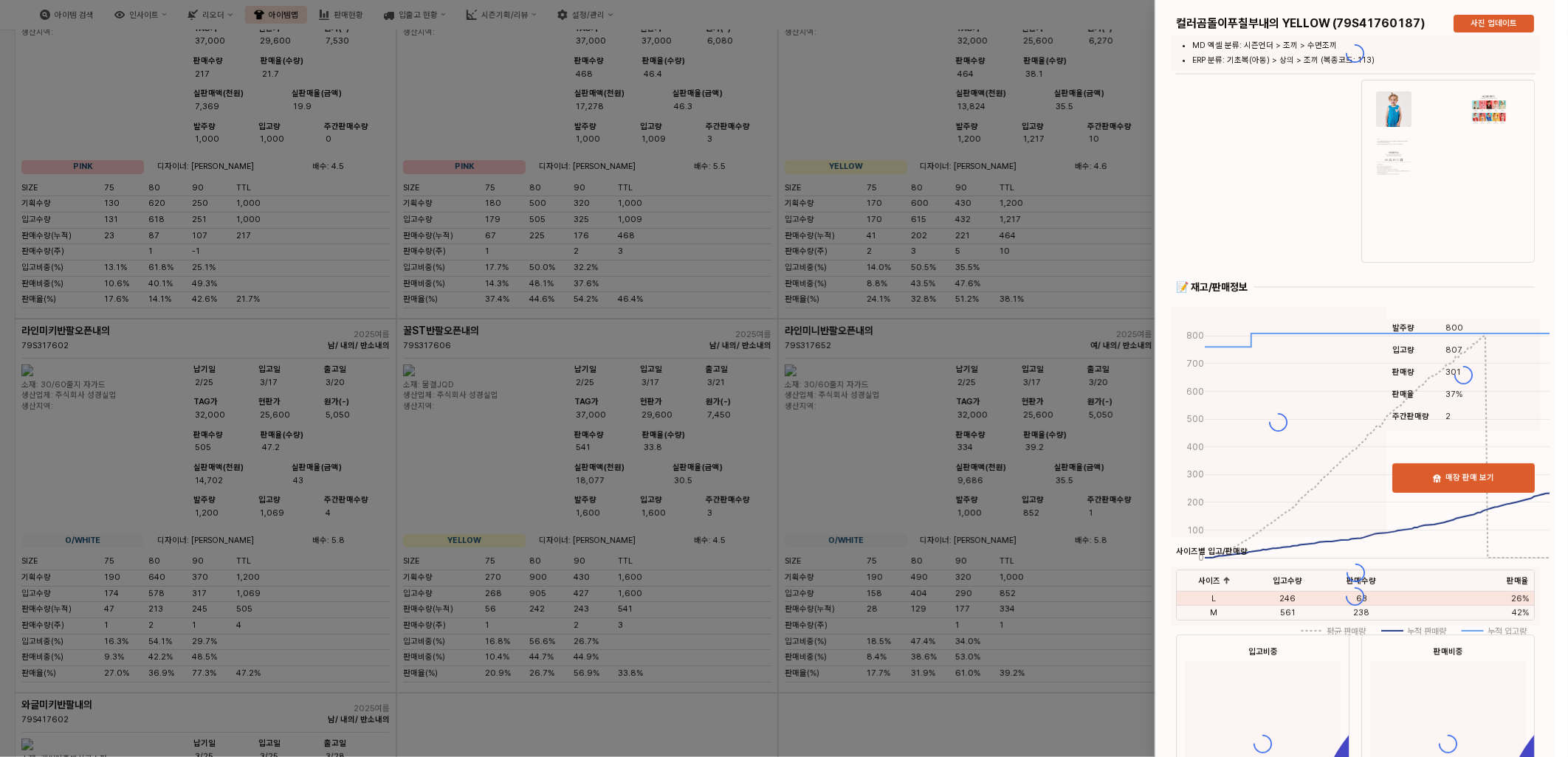
scroll to position [3936, 0]
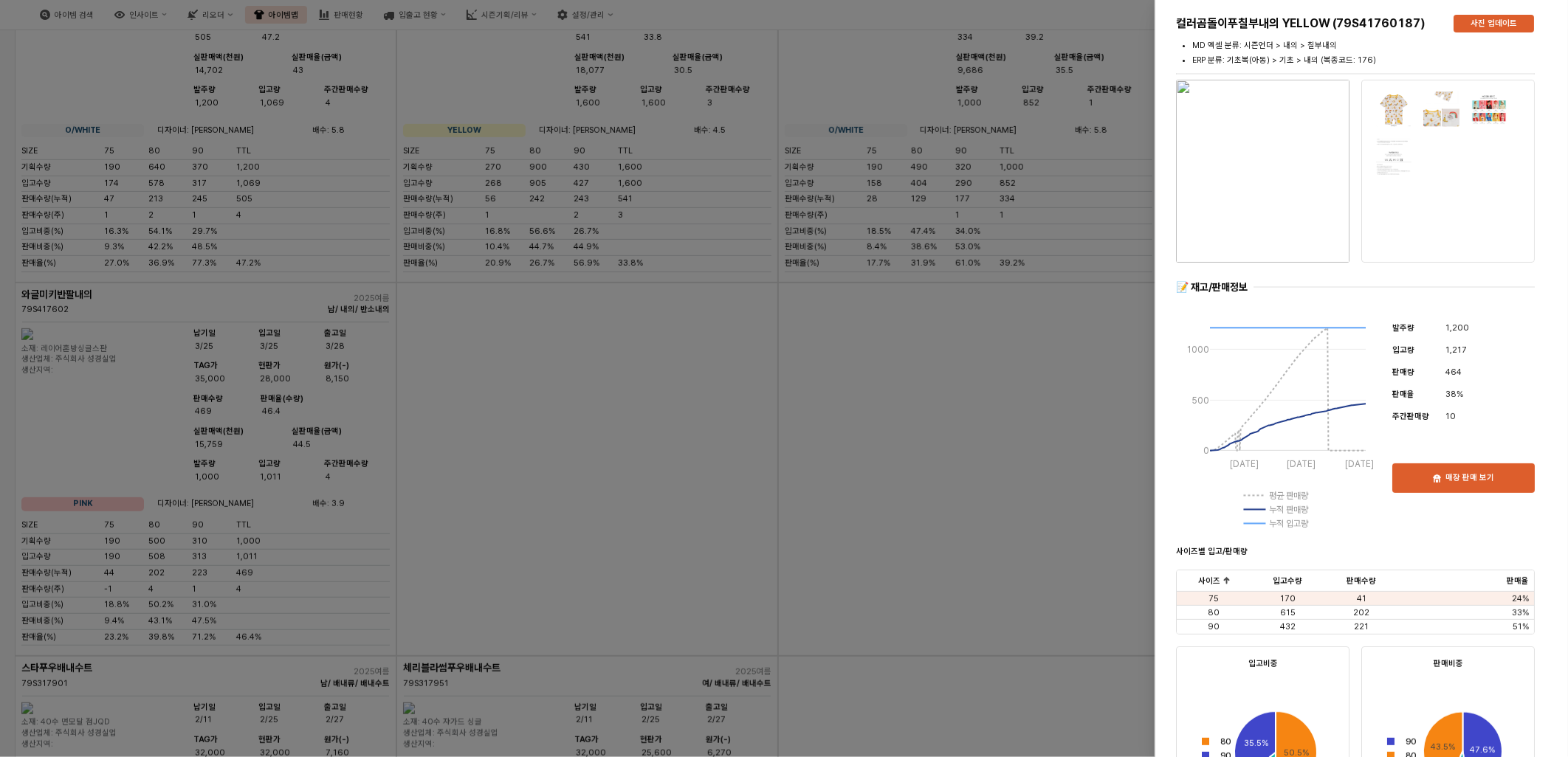
click at [829, 687] on div at bounding box center [784, 378] width 1568 height 757
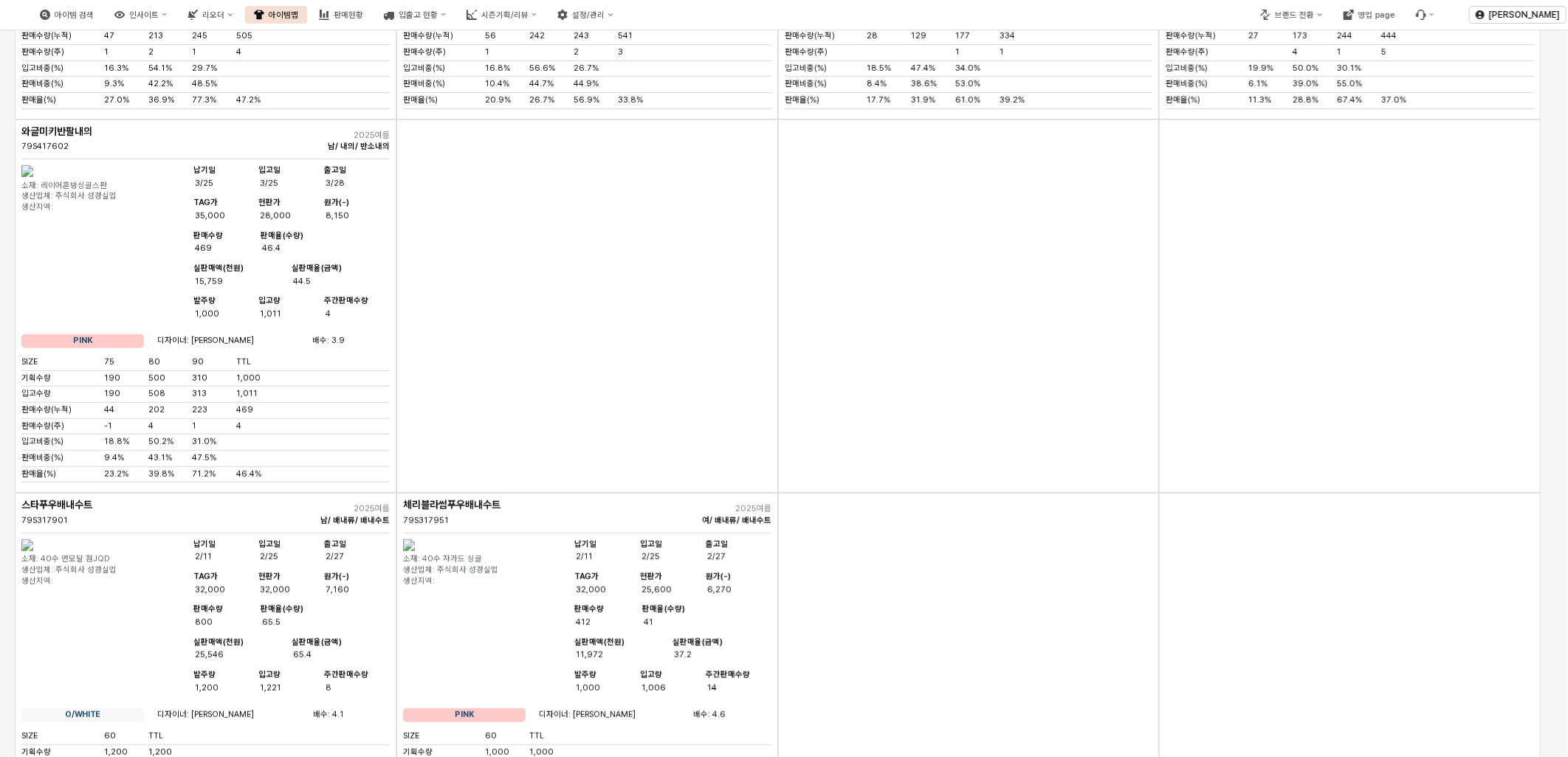
scroll to position [4100, 0]
click at [910, 493] on div "App Frame" at bounding box center [969, 306] width 381 height 374
drag, startPoint x: 797, startPoint y: 609, endPoint x: 809, endPoint y: 605, distance: 12.6
click at [798, 493] on div "App Frame" at bounding box center [969, 306] width 381 height 374
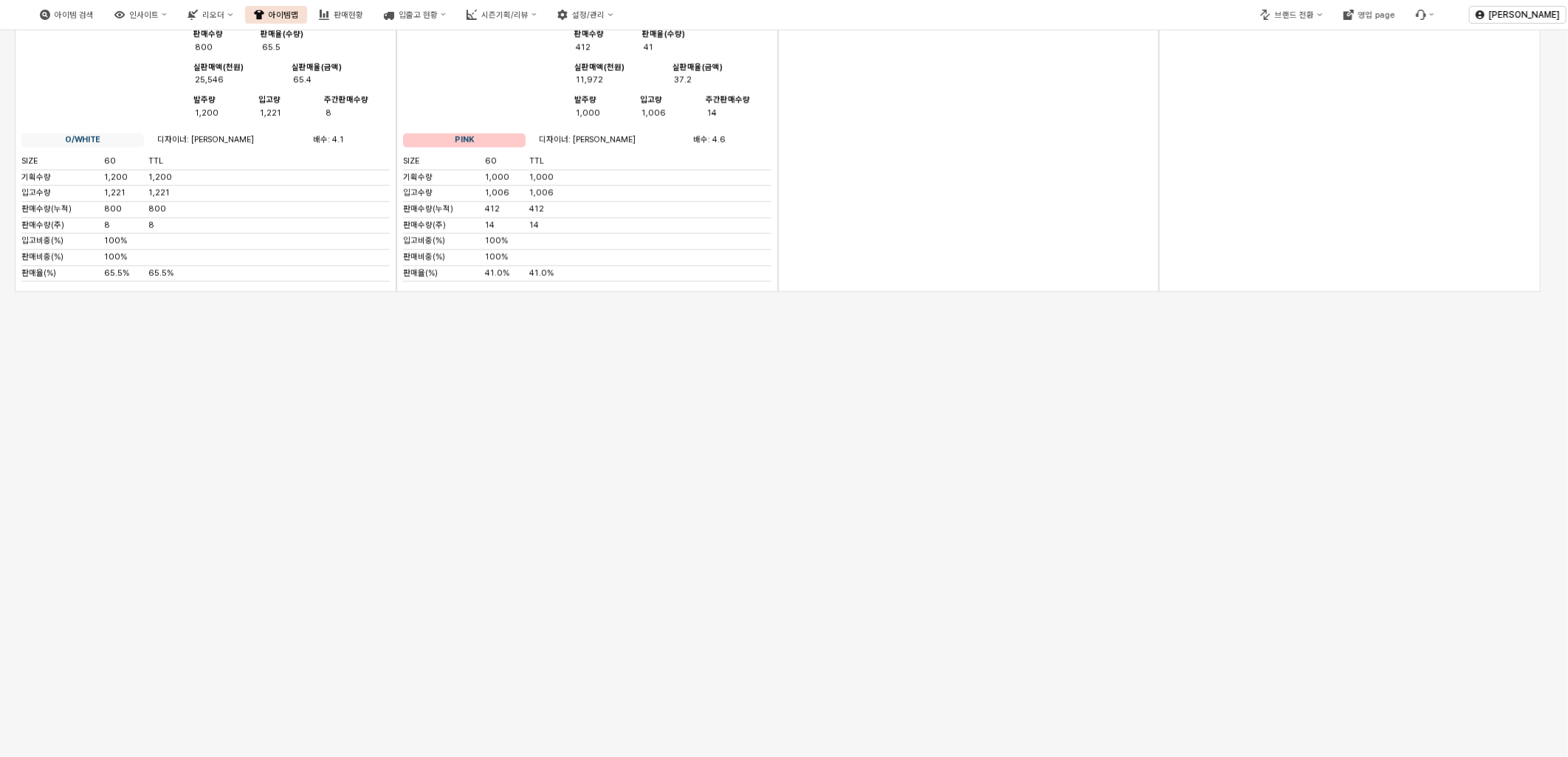
scroll to position [4346, 0]
